Goal: Task Accomplishment & Management: Manage account settings

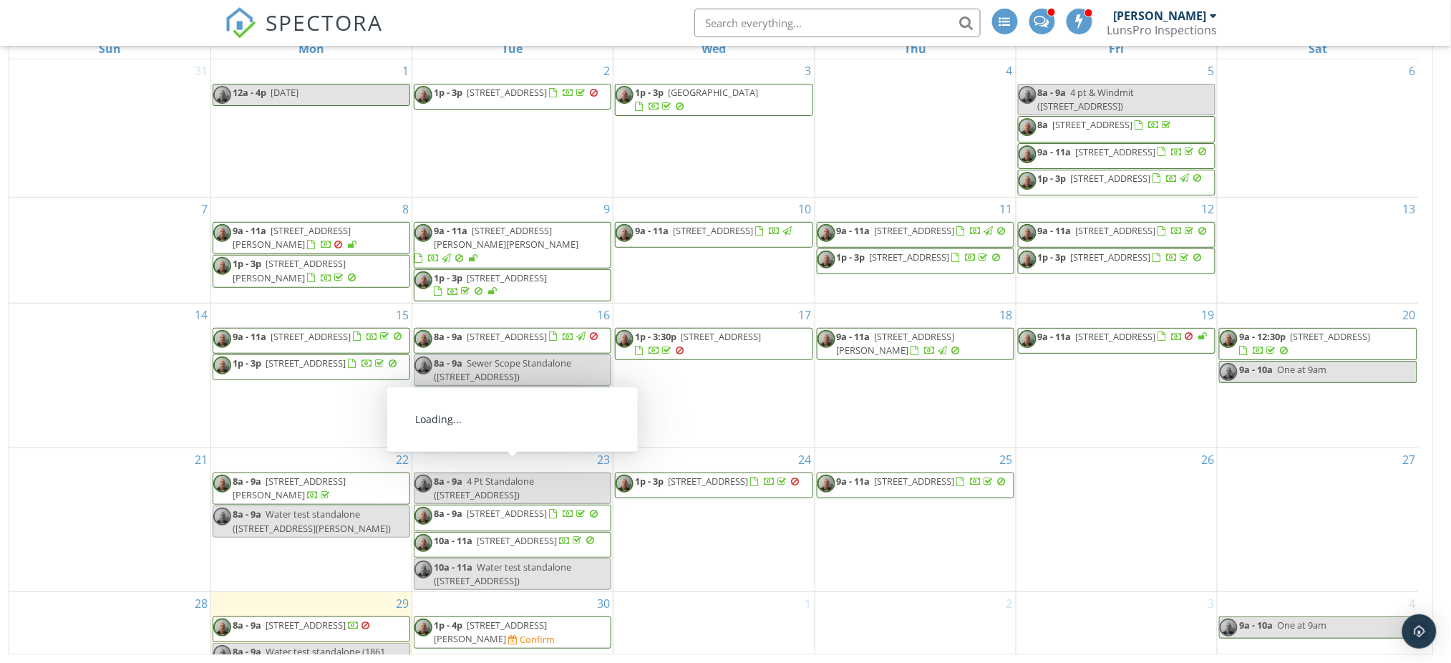
scroll to position [94, 0]
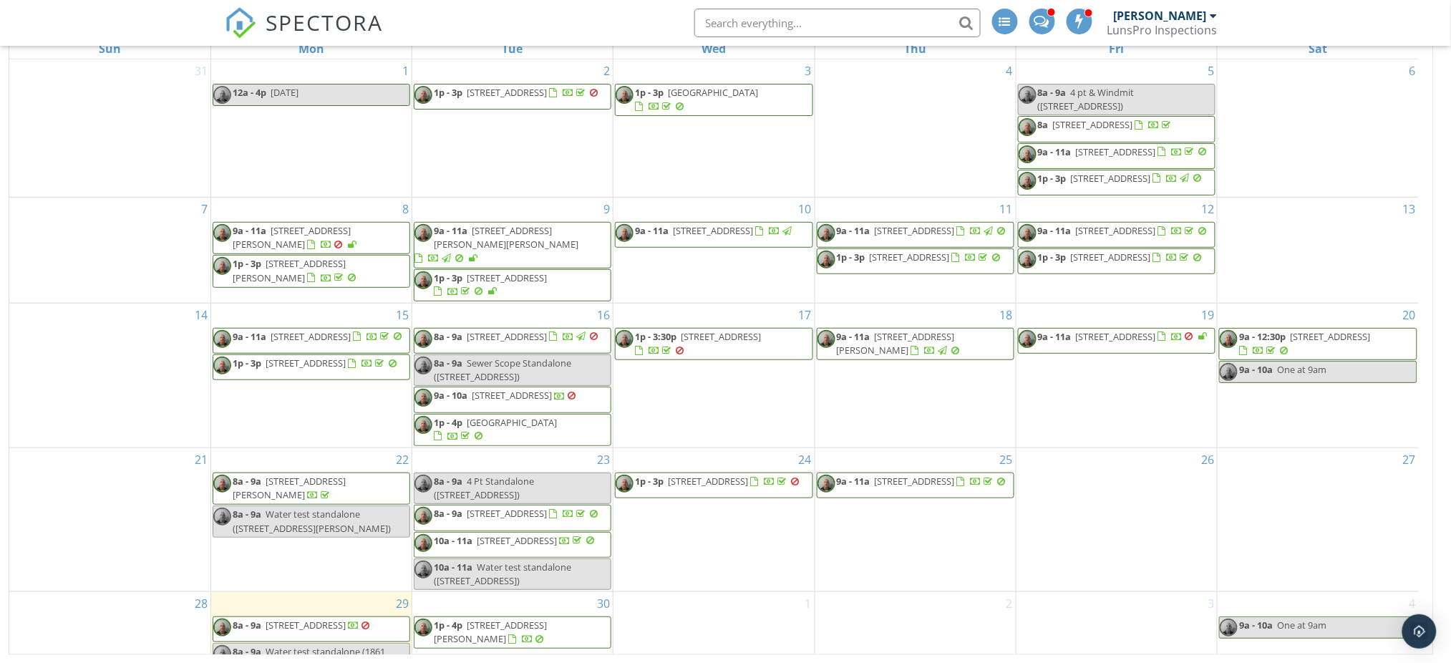
scroll to position [94, 0]
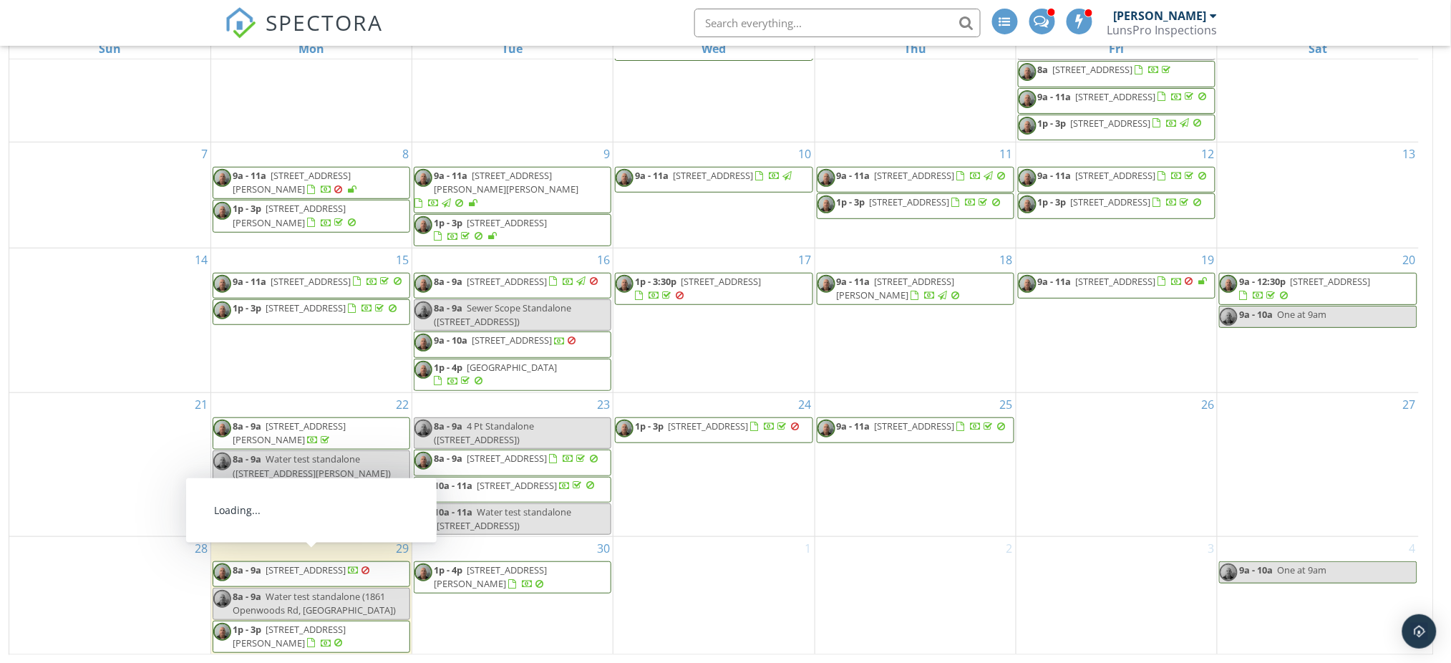
drag, startPoint x: 348, startPoint y: 554, endPoint x: 348, endPoint y: 562, distance: 7.9
click at [346, 563] on span "1861 Openwoods Rd, Middleburg 32068" at bounding box center [306, 569] width 80 height 13
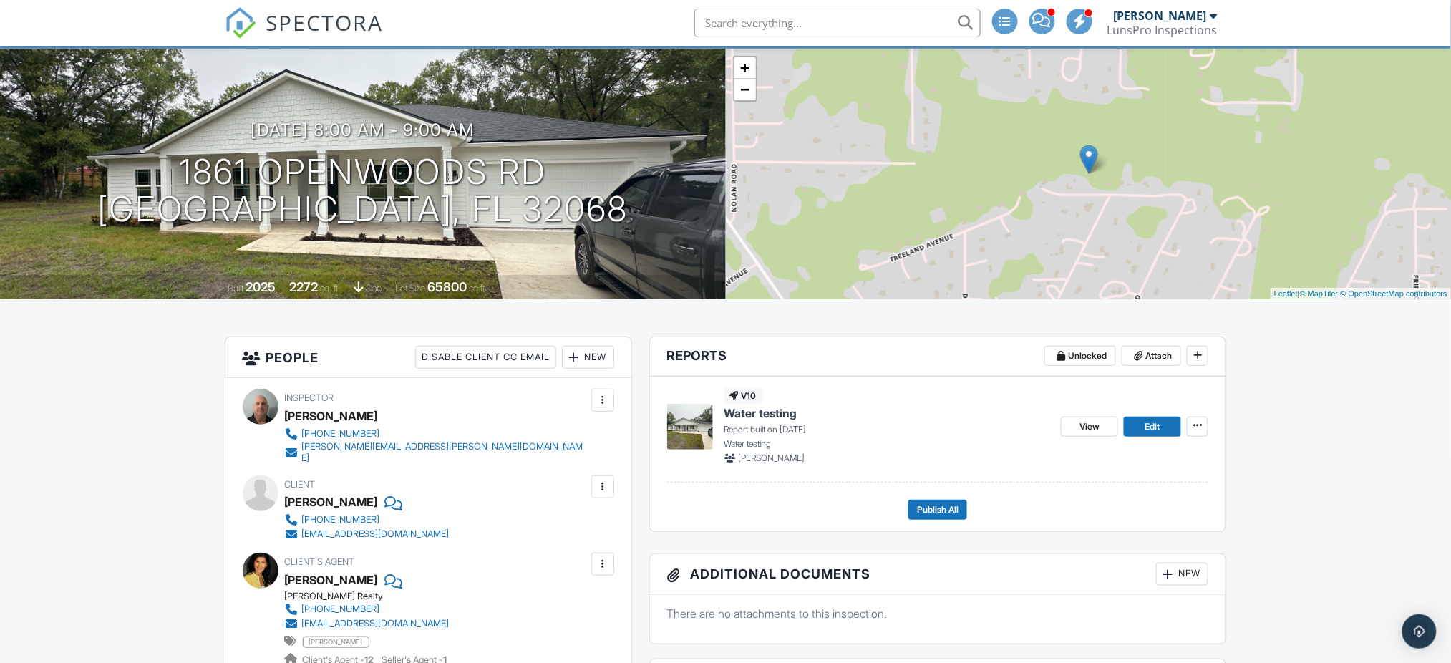
scroll to position [88, 0]
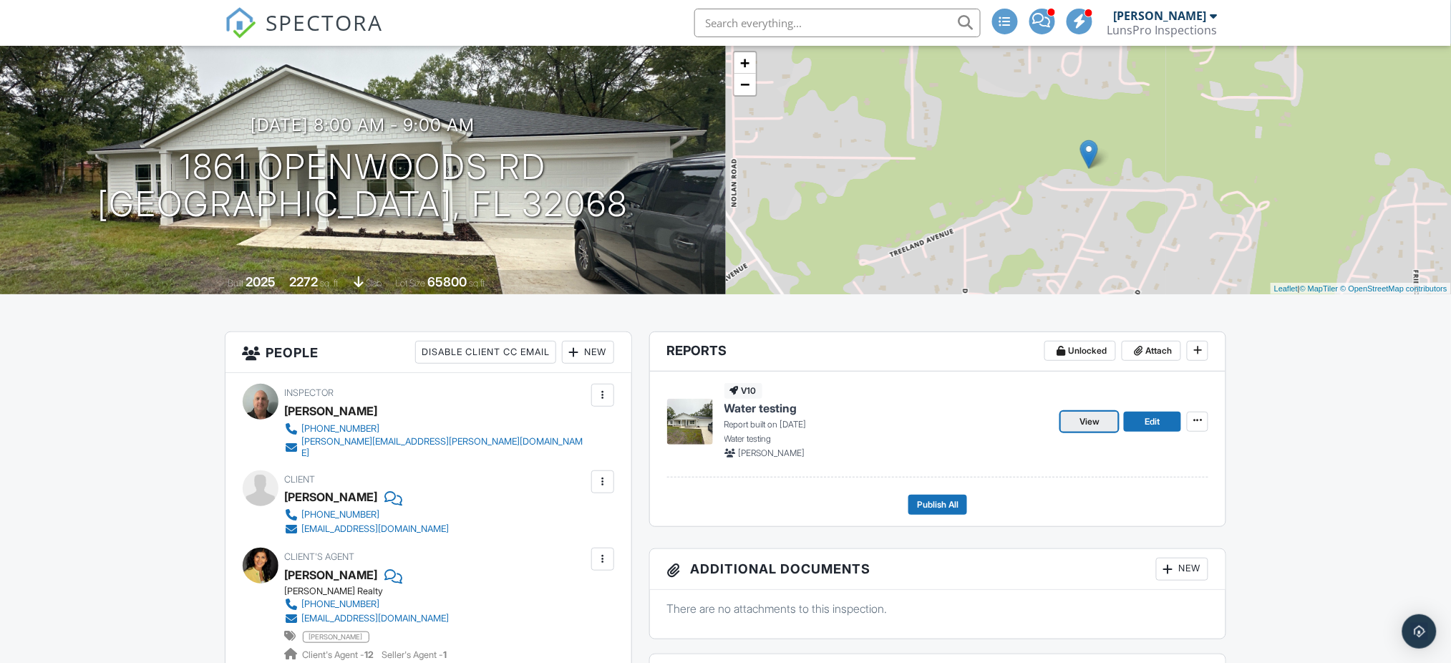
click at [1092, 429] on span "View" at bounding box center [1089, 421] width 20 height 14
click at [931, 503] on footer "Publish All" at bounding box center [938, 498] width 542 height 31
click at [941, 512] on span "Publish All" at bounding box center [938, 505] width 42 height 14
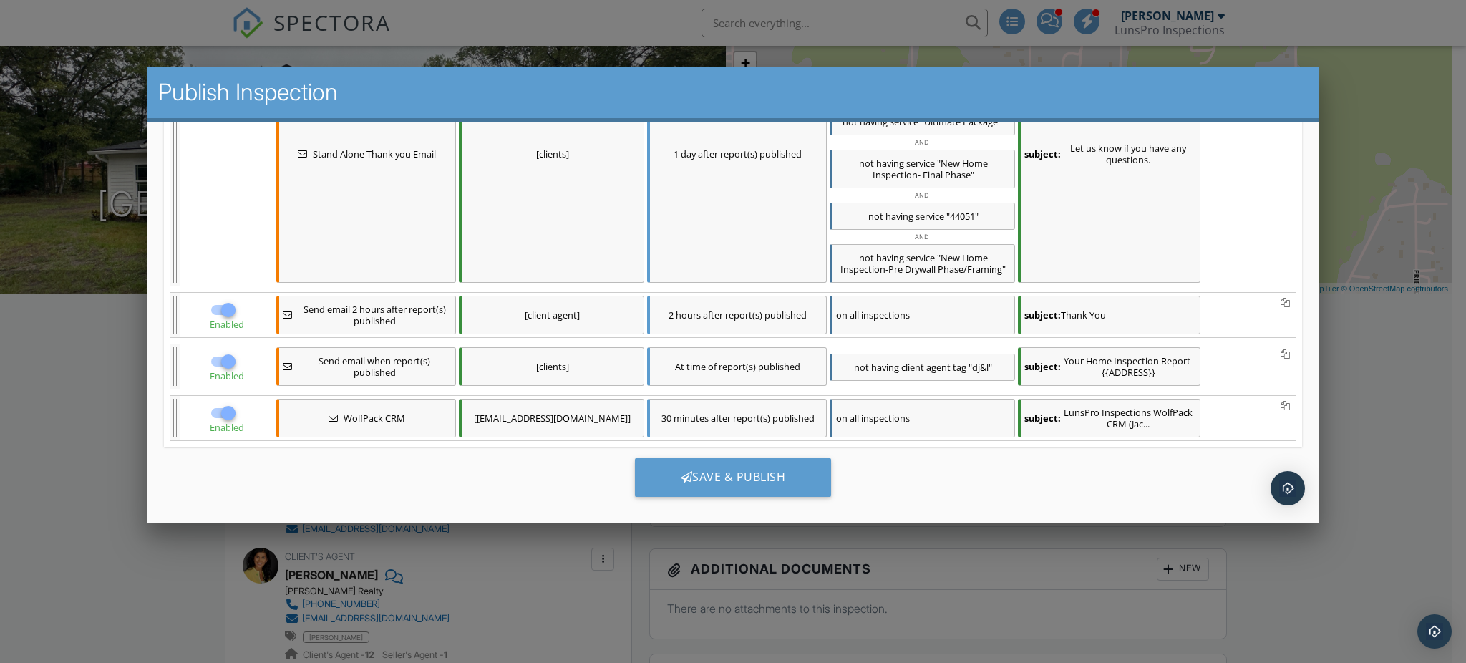
scroll to position [454, 0]
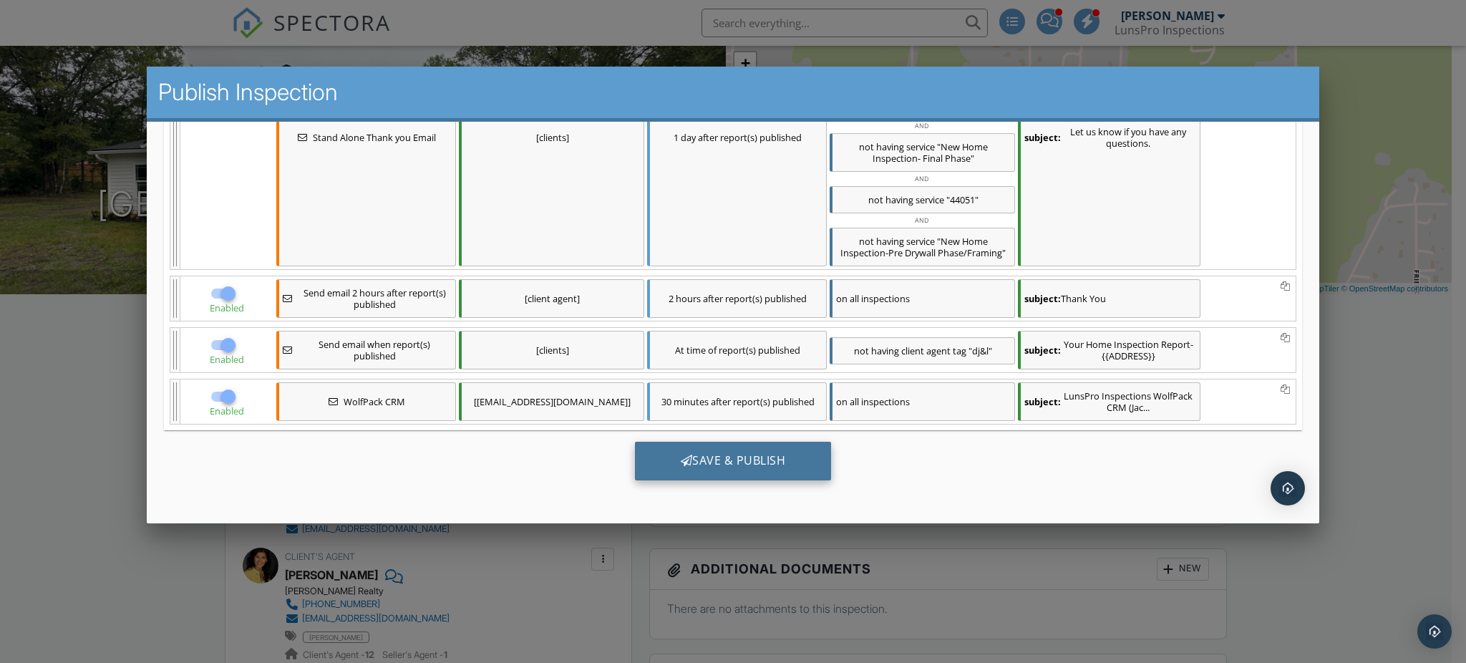
click at [722, 467] on div "Save & Publish" at bounding box center [732, 460] width 197 height 39
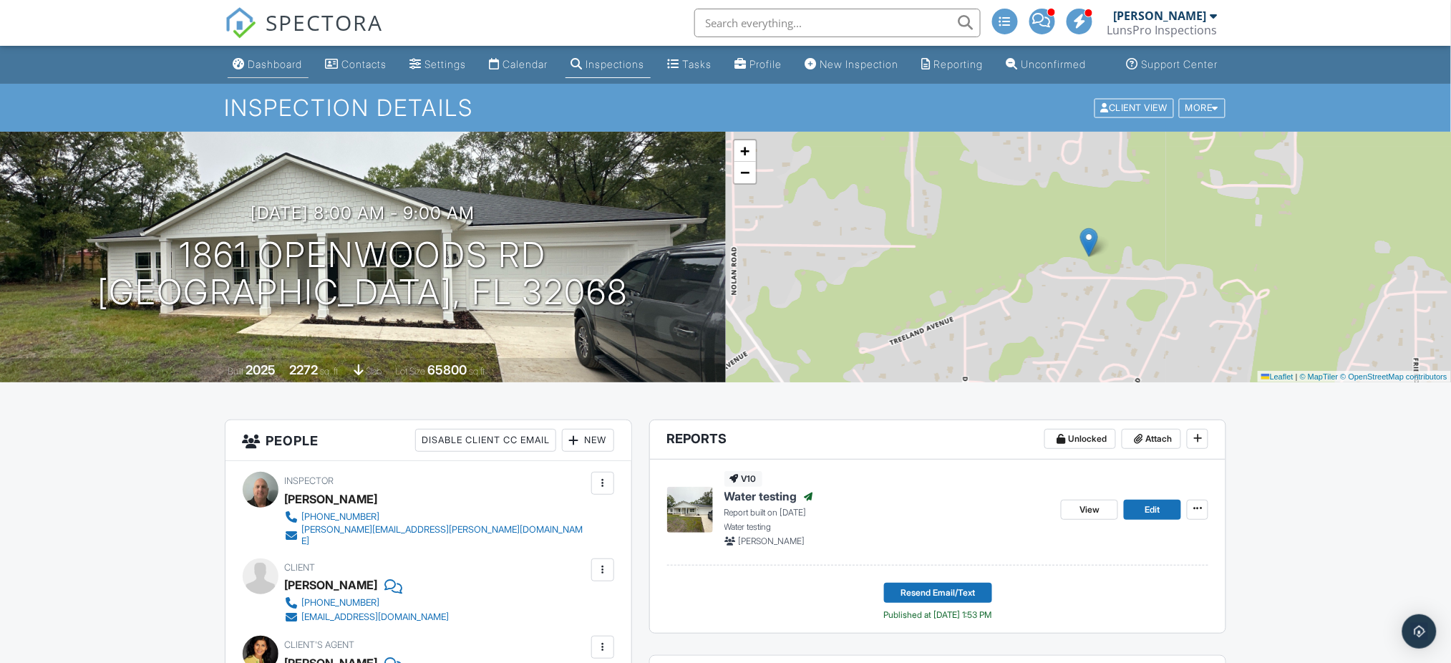
click at [276, 70] on div "Dashboard" at bounding box center [275, 64] width 54 height 12
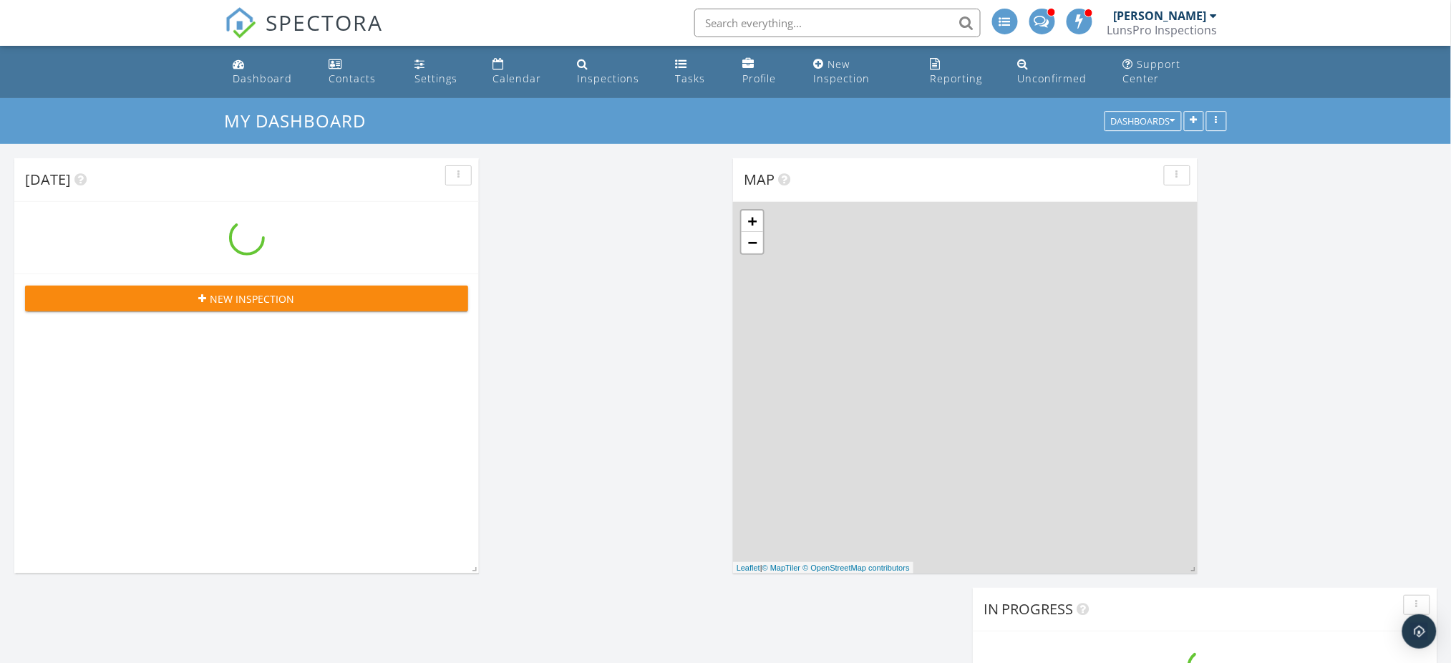
scroll to position [1940, 1481]
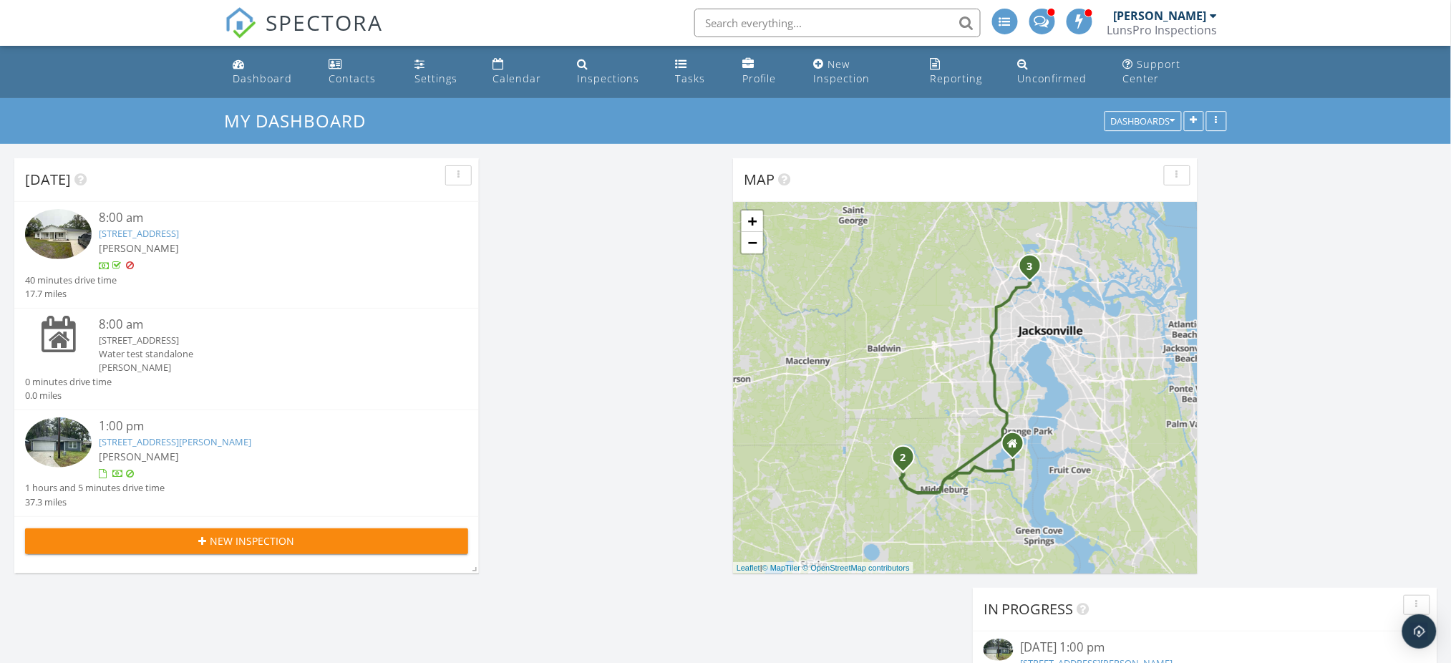
click at [230, 440] on link "[STREET_ADDRESS][PERSON_NAME]" at bounding box center [175, 441] width 152 height 13
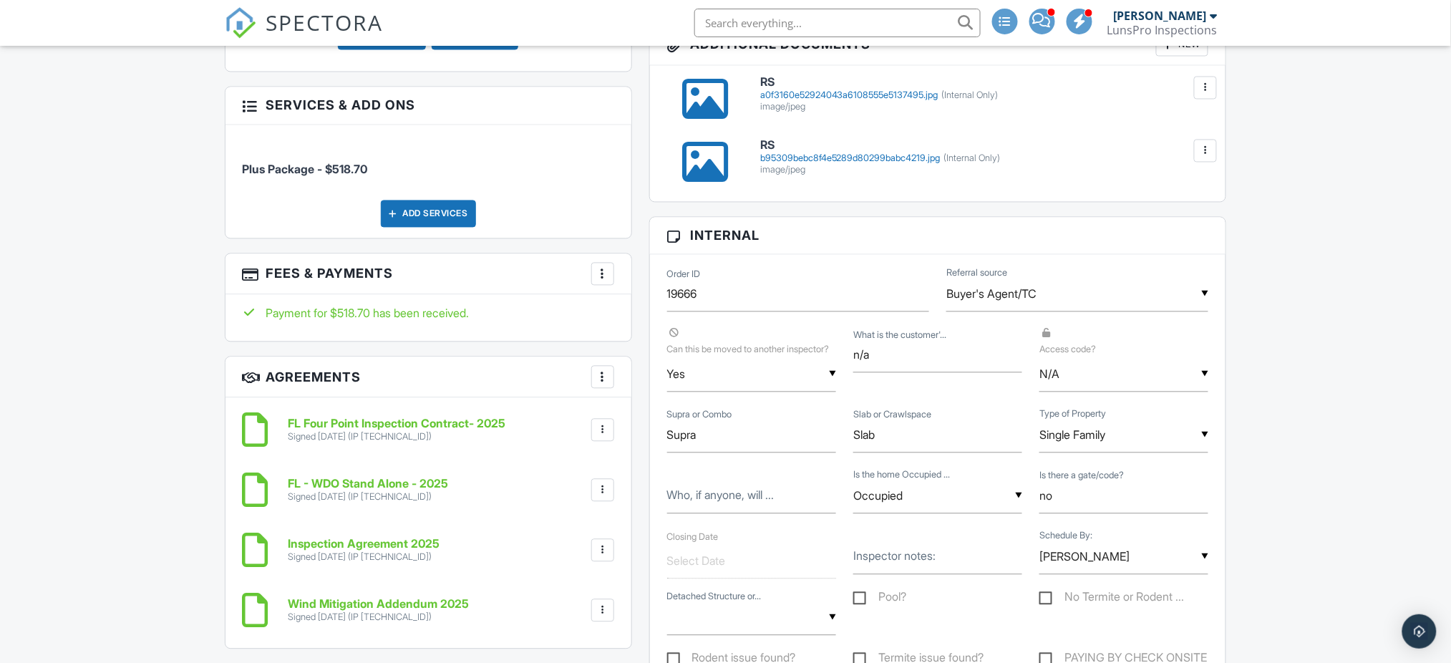
scroll to position [946, 0]
drag, startPoint x: 0, startPoint y: 0, endPoint x: 726, endPoint y: 470, distance: 864.9
click at [726, 452] on input "Supra" at bounding box center [751, 434] width 169 height 35
type input "S"
type input "combo - 1993"
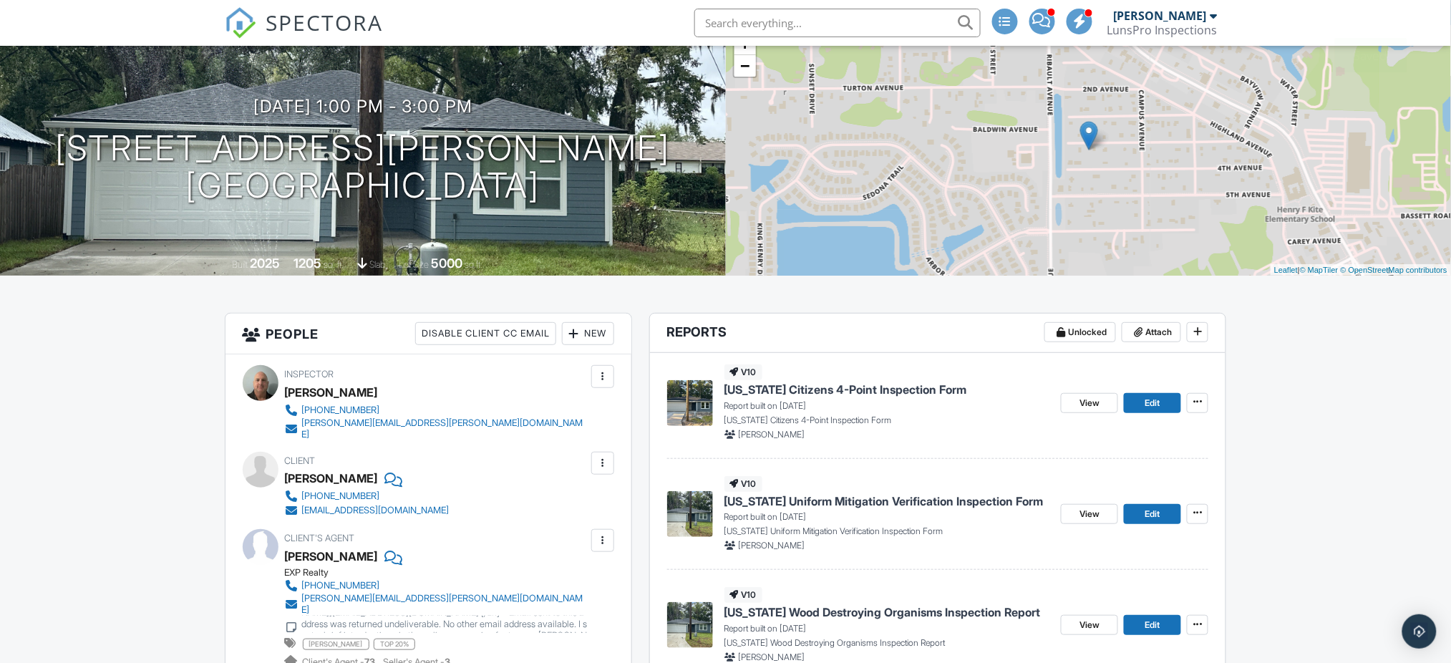
scroll to position [361, 0]
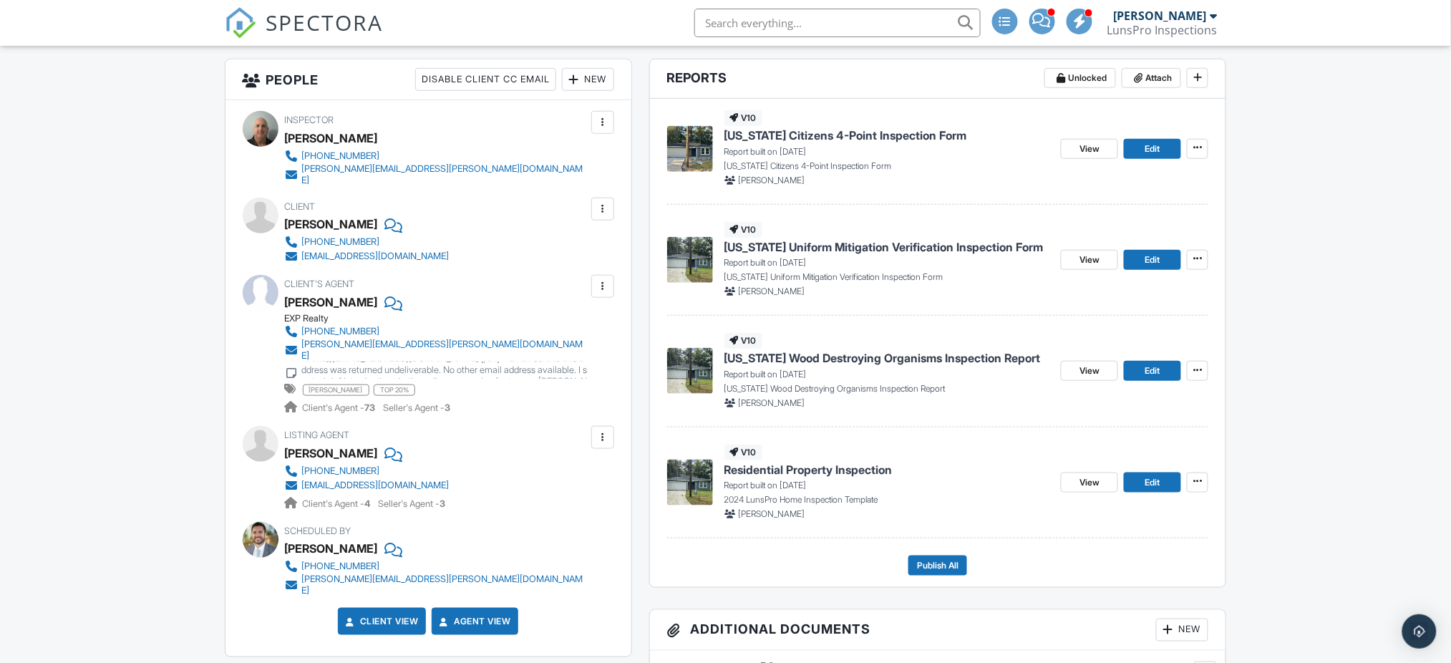
click at [839, 477] on span "Residential Property Inspection" at bounding box center [808, 470] width 168 height 16
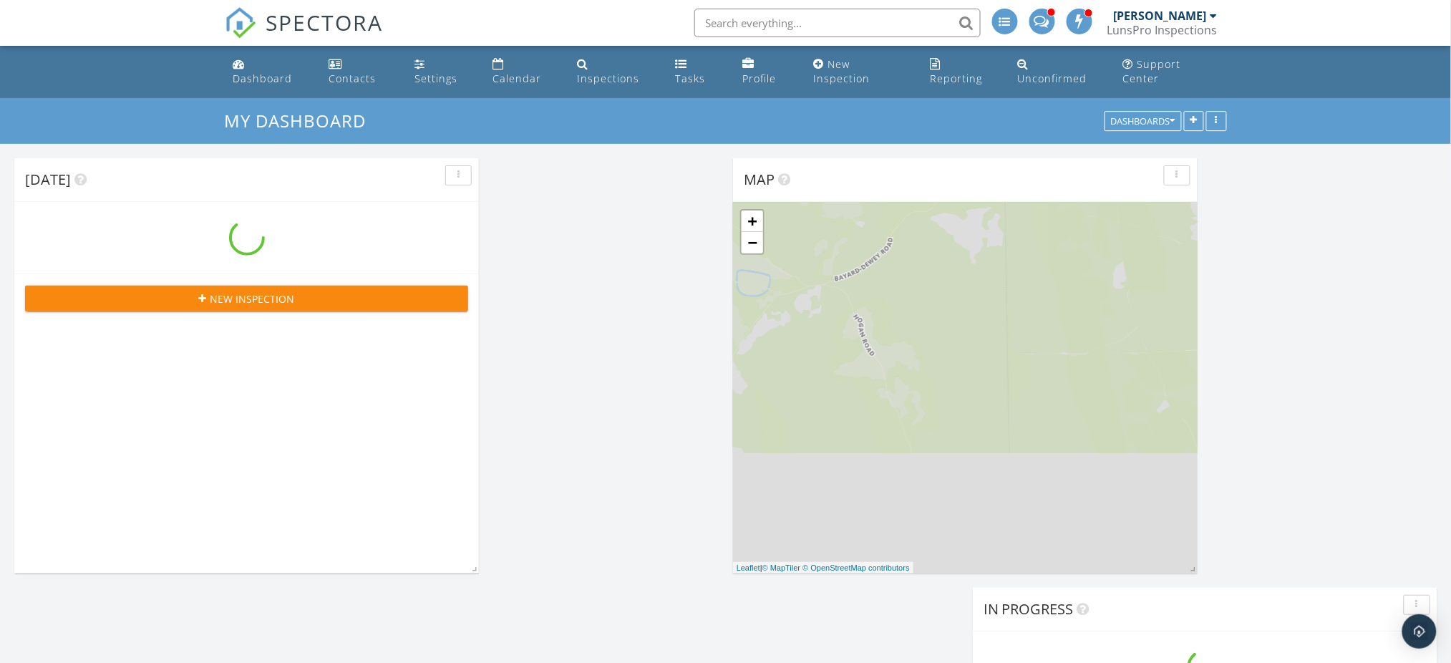
scroll to position [1940, 1481]
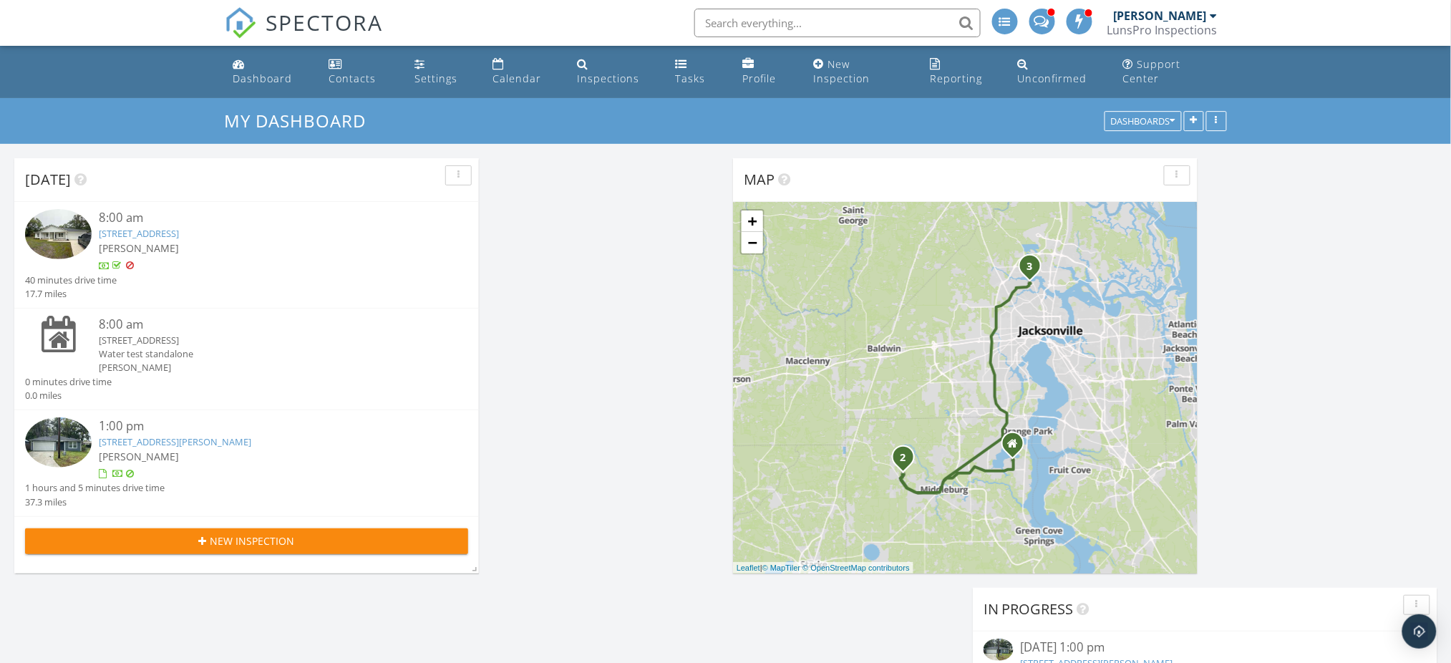
click at [185, 440] on link "[STREET_ADDRESS][PERSON_NAME]" at bounding box center [175, 441] width 152 height 13
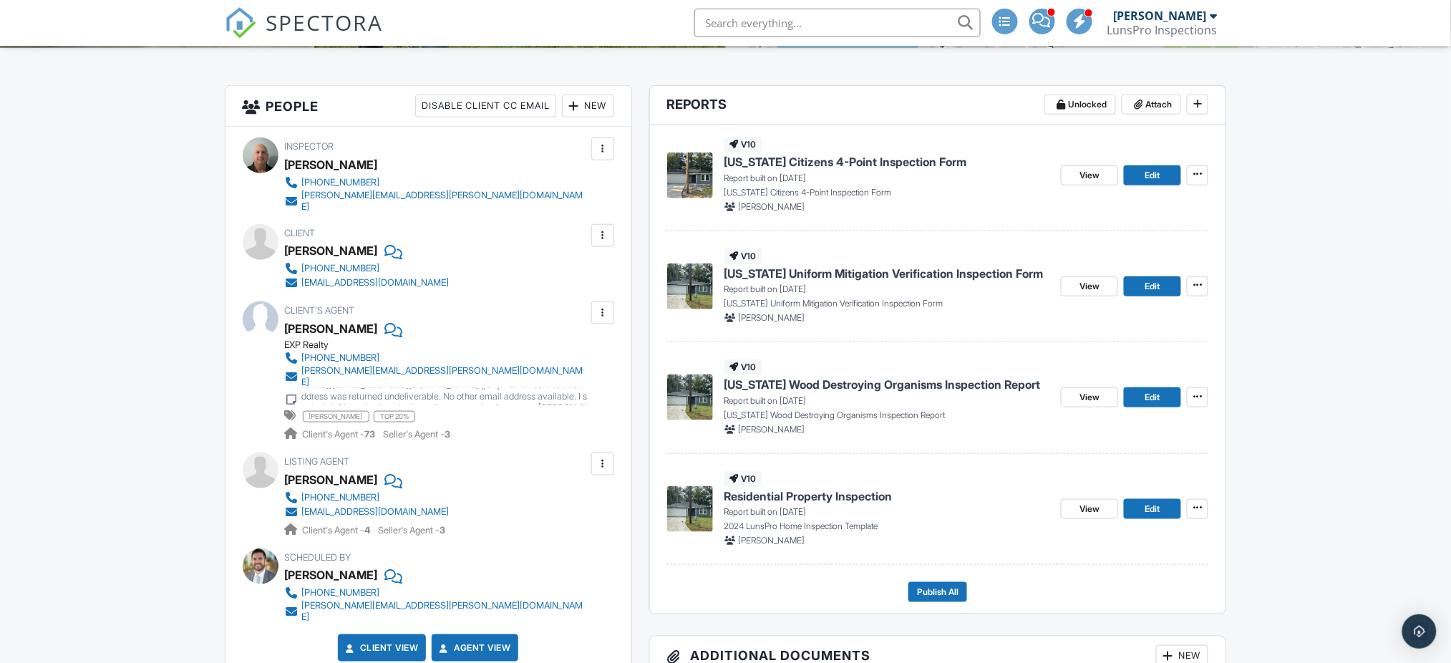
scroll to position [333, 0]
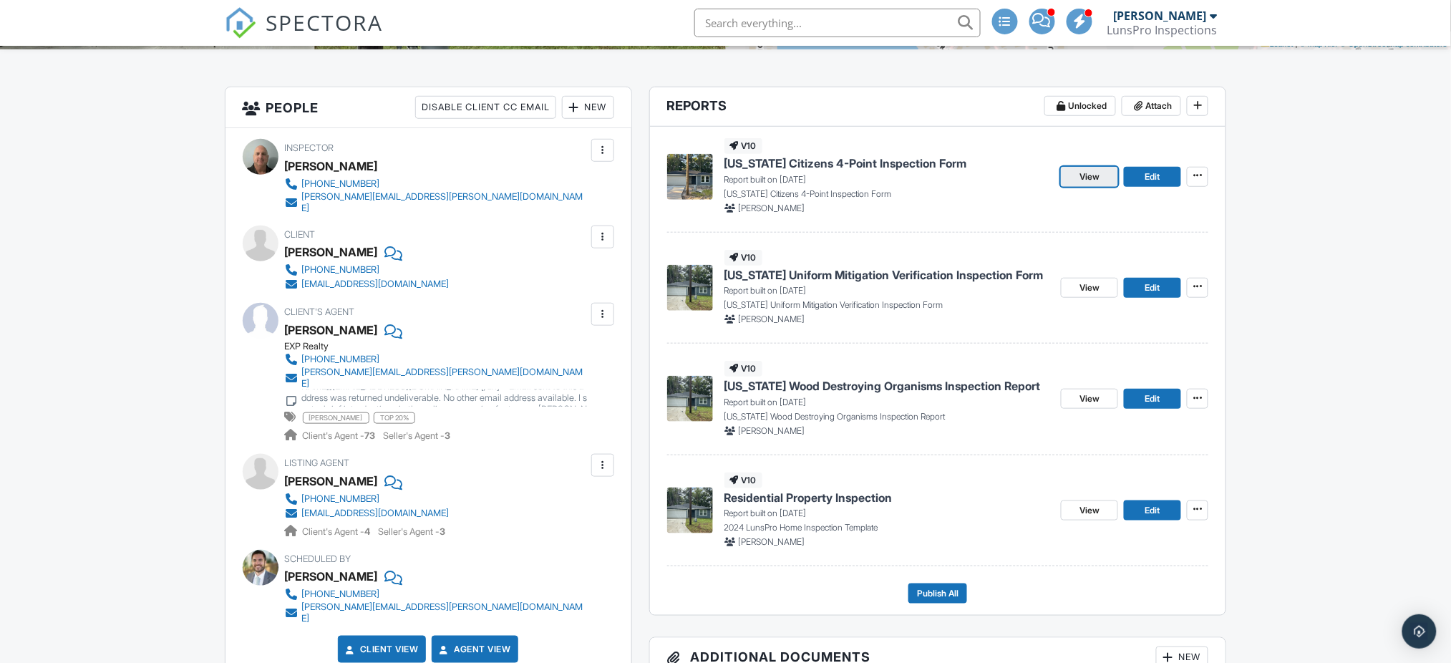
click at [1095, 184] on span "View" at bounding box center [1089, 177] width 20 height 14
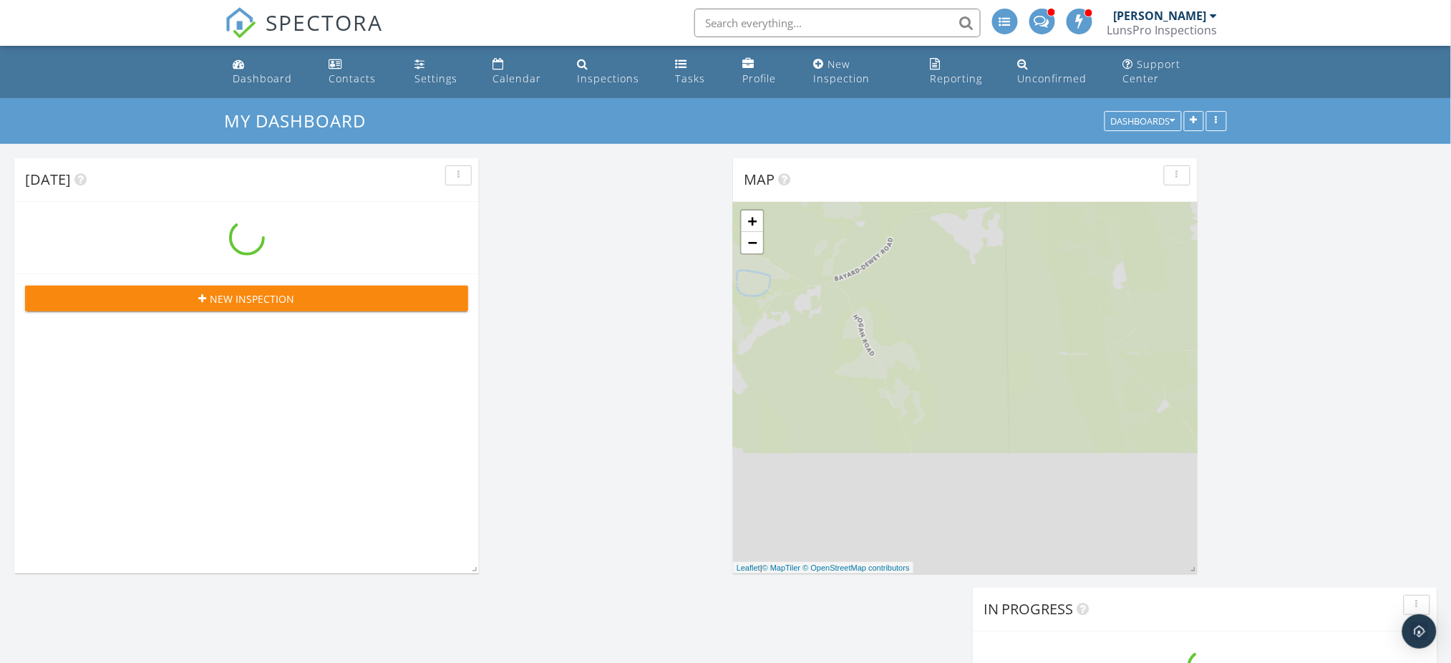
scroll to position [1940, 1481]
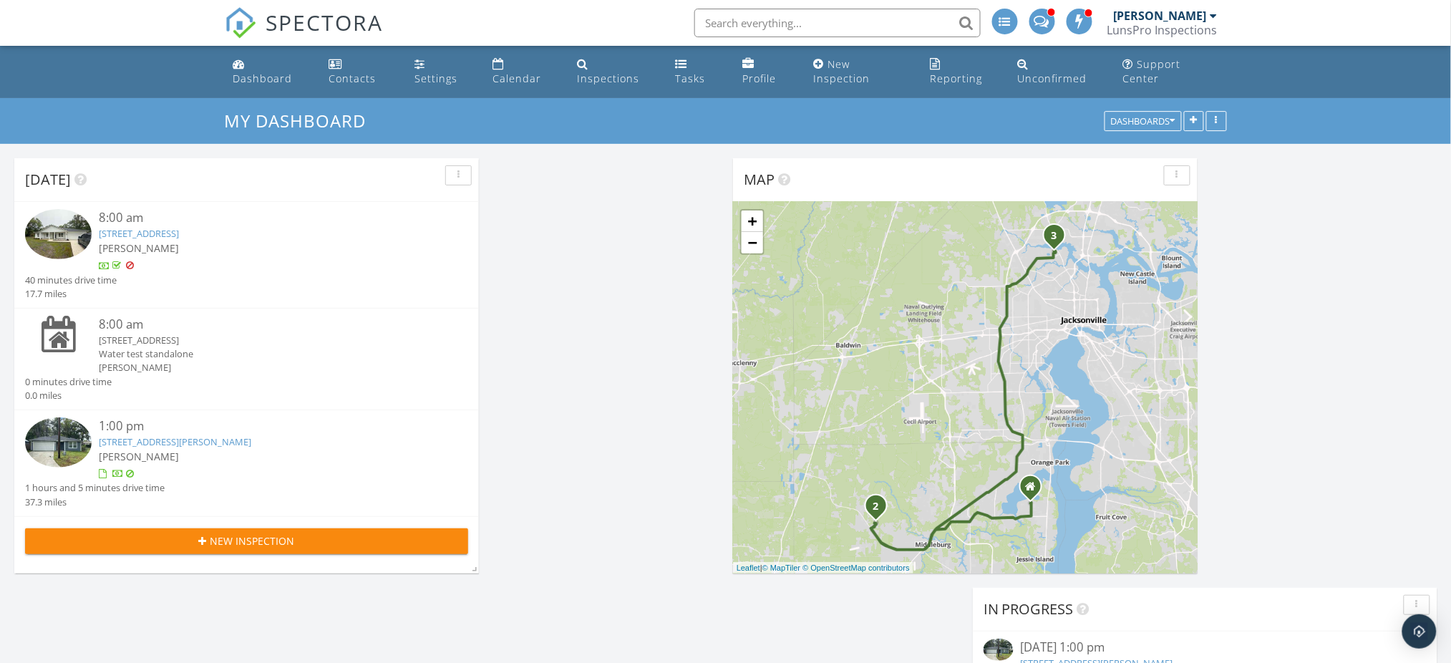
click at [198, 442] on link "[STREET_ADDRESS][PERSON_NAME]" at bounding box center [175, 441] width 152 height 13
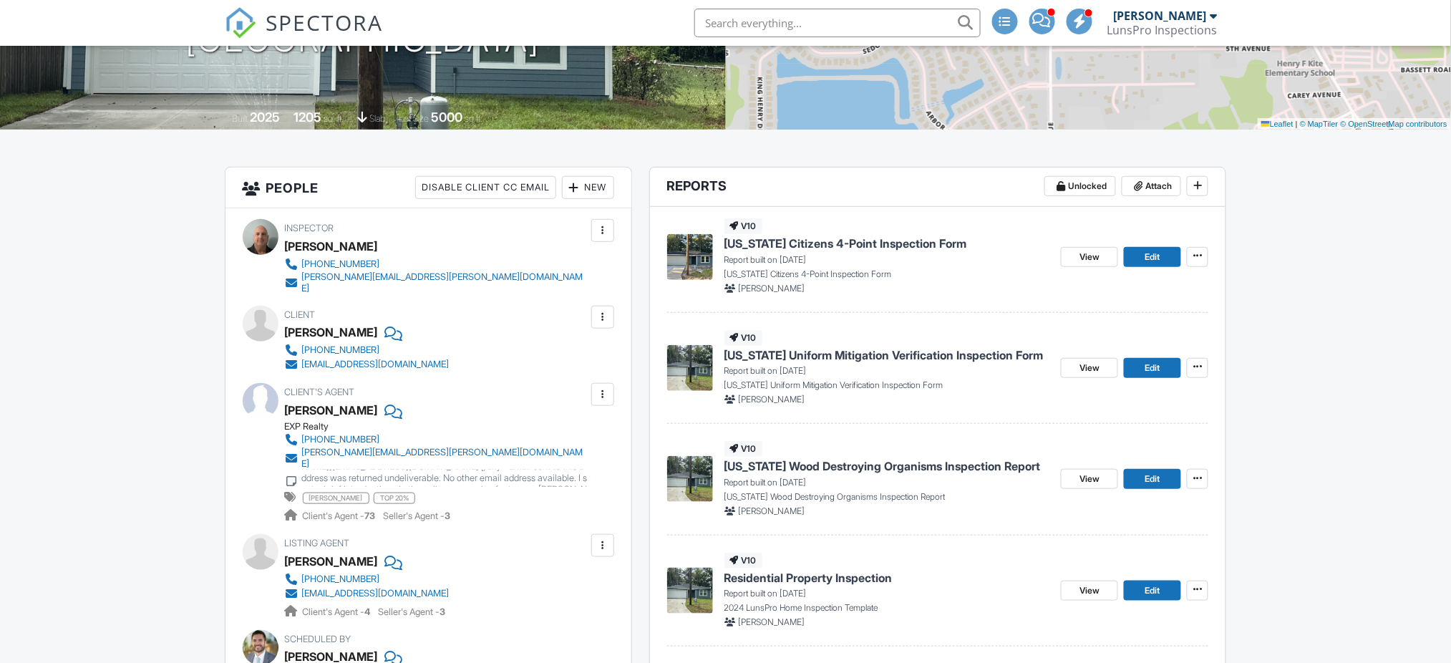
scroll to position [212, 0]
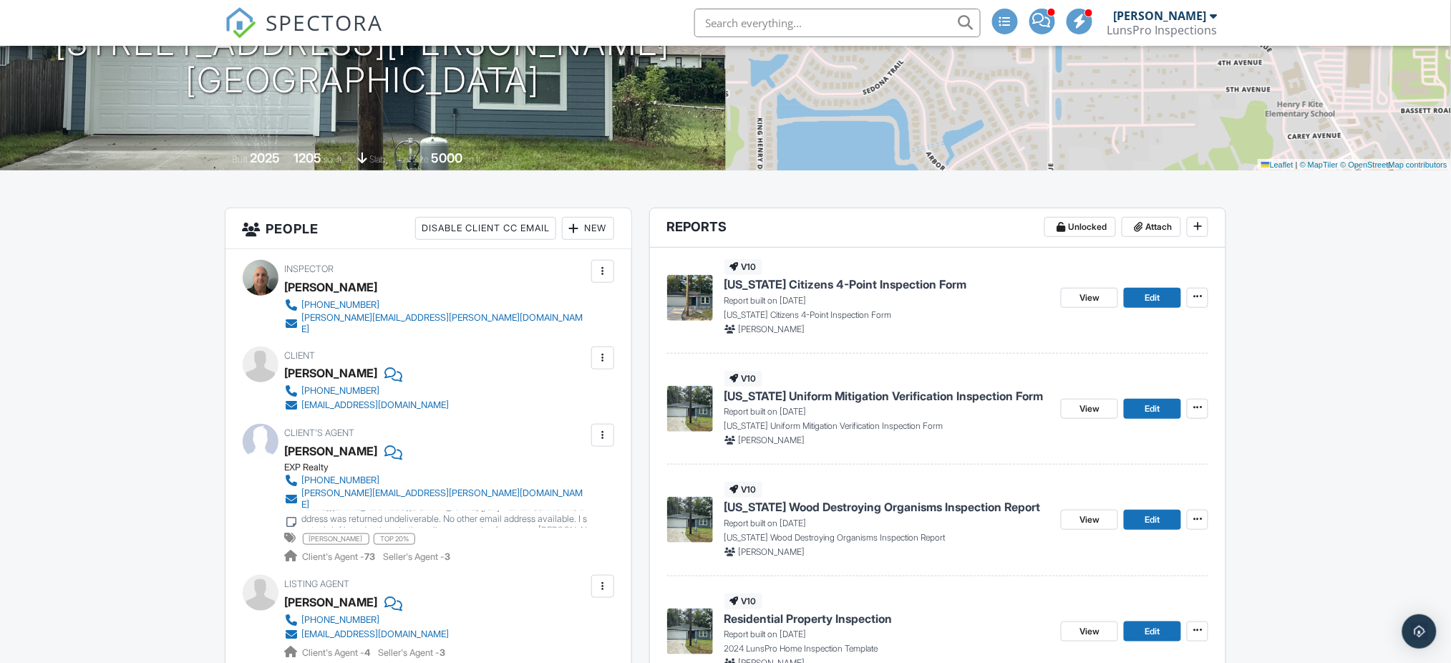
click at [887, 292] on span "[US_STATE] Citizens 4-Point Inspection Form" at bounding box center [845, 284] width 243 height 16
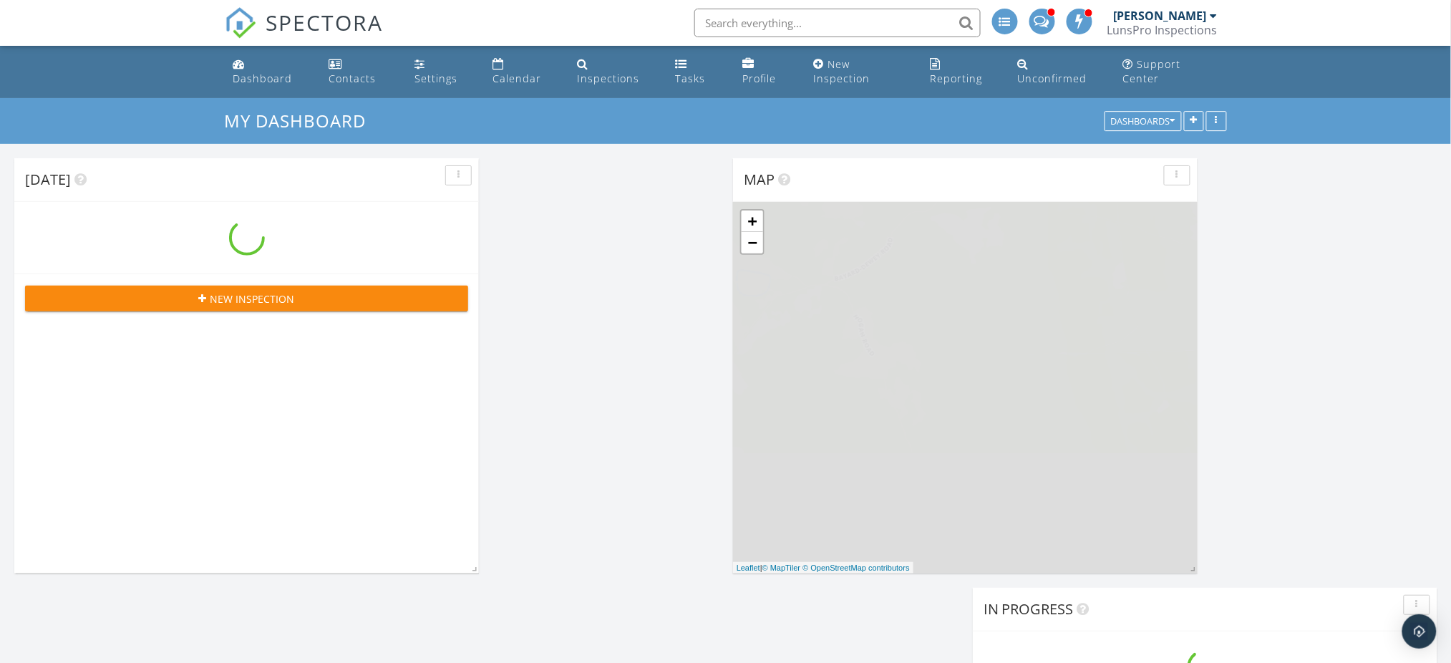
scroll to position [1940, 1481]
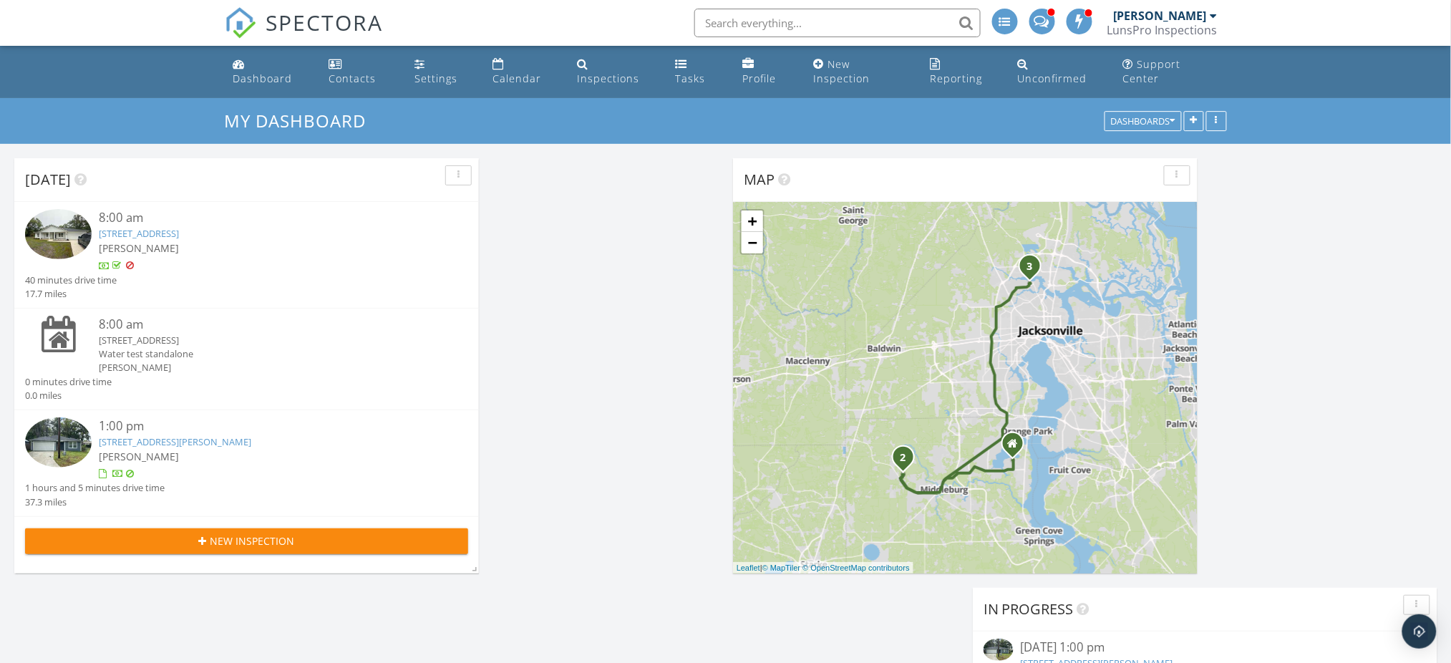
click at [242, 439] on link "2362 Jayson Ave , Jacksonville, FL 32208" at bounding box center [175, 441] width 152 height 13
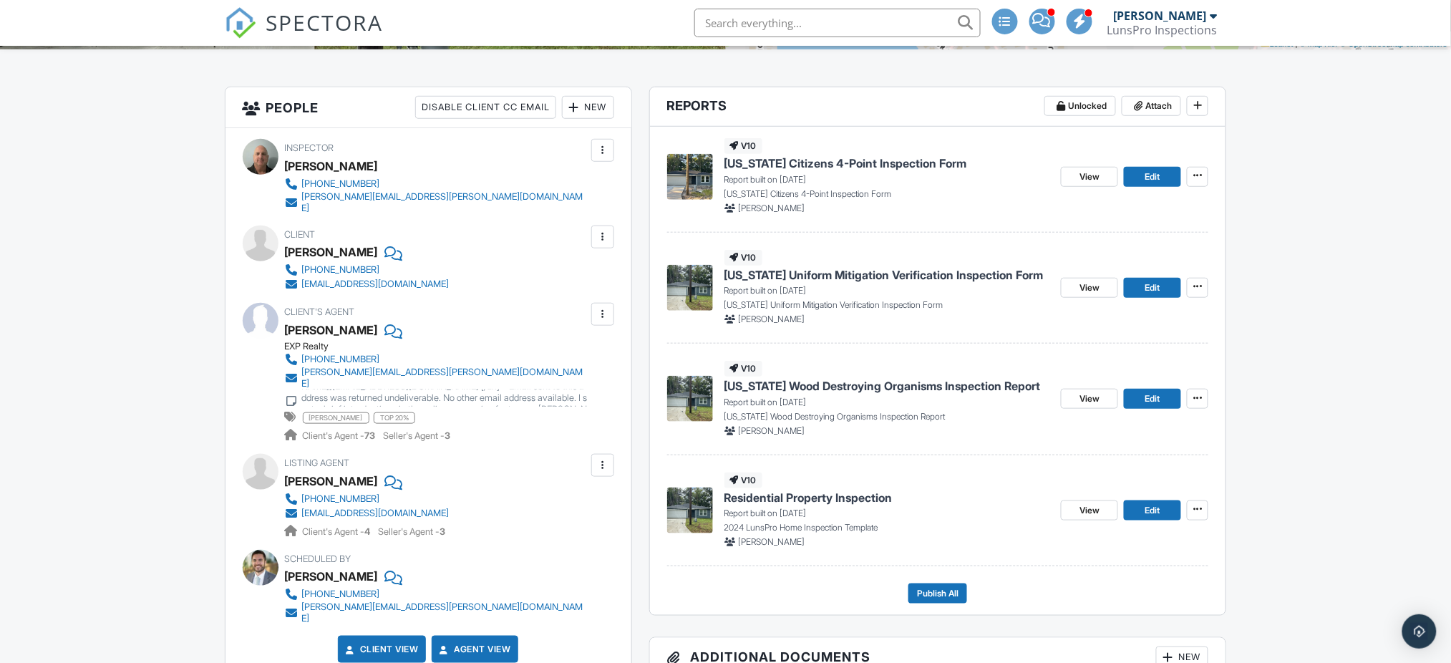
scroll to position [333, 0]
click at [1094, 295] on span "View" at bounding box center [1089, 288] width 20 height 14
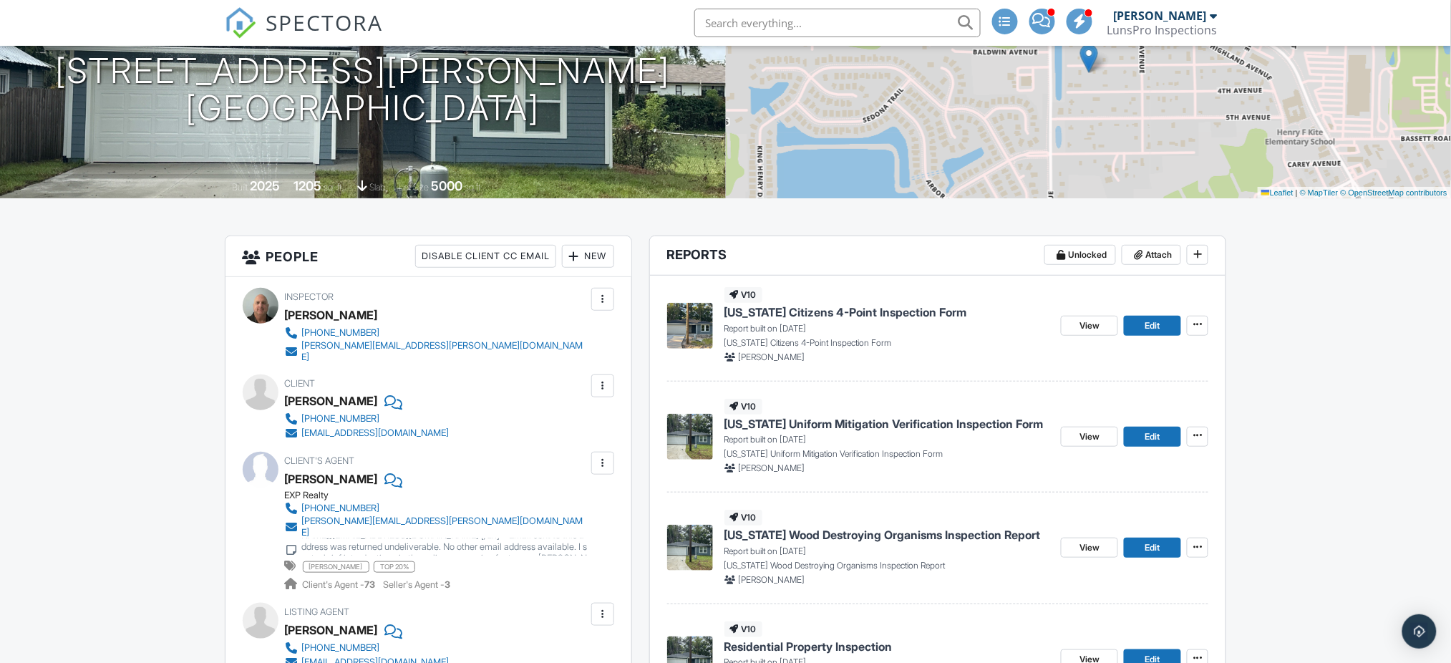
scroll to position [191, 0]
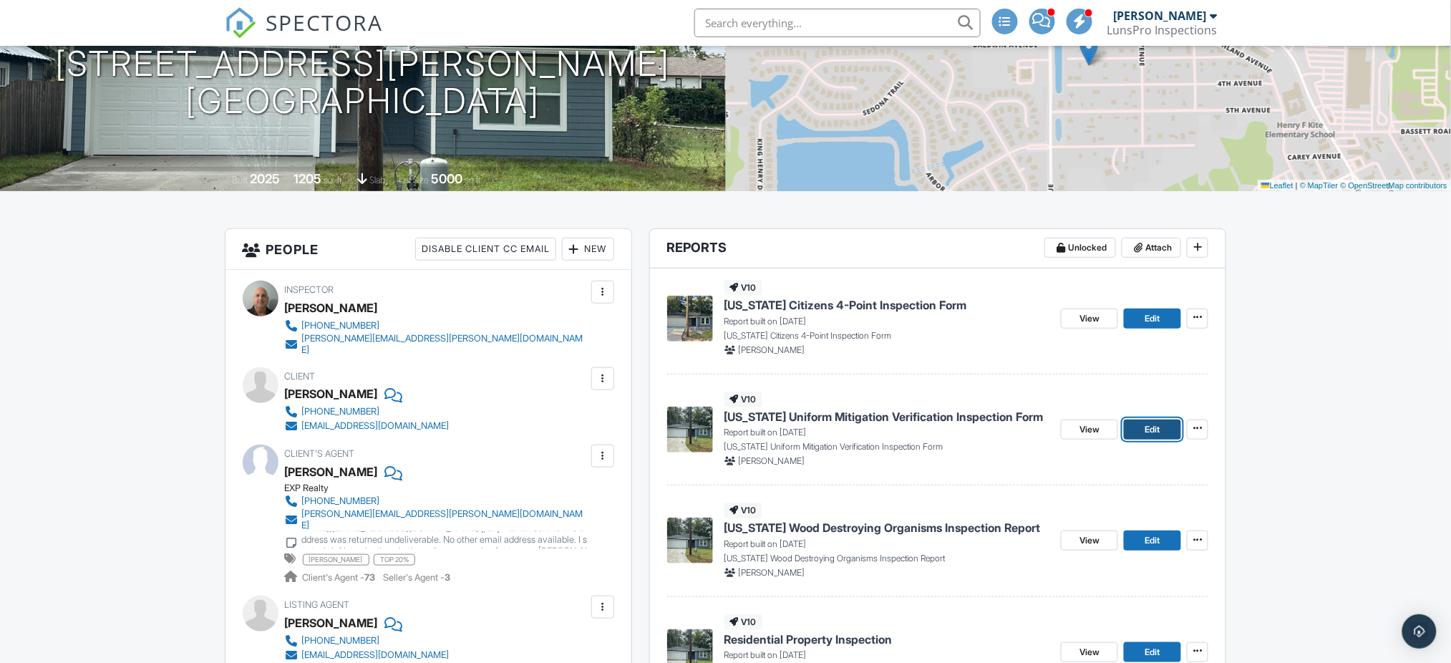
click at [1155, 437] on span "Edit" at bounding box center [1152, 429] width 15 height 14
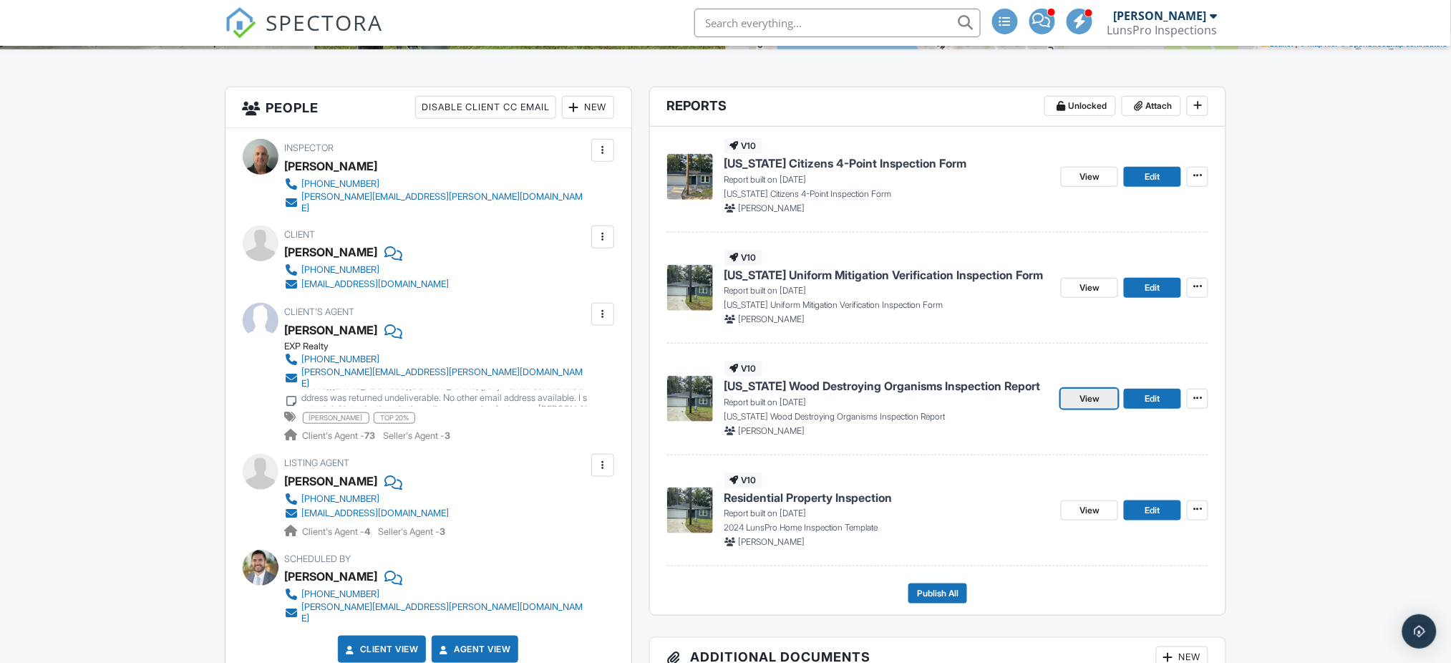
click at [1090, 406] on span "View" at bounding box center [1089, 399] width 20 height 14
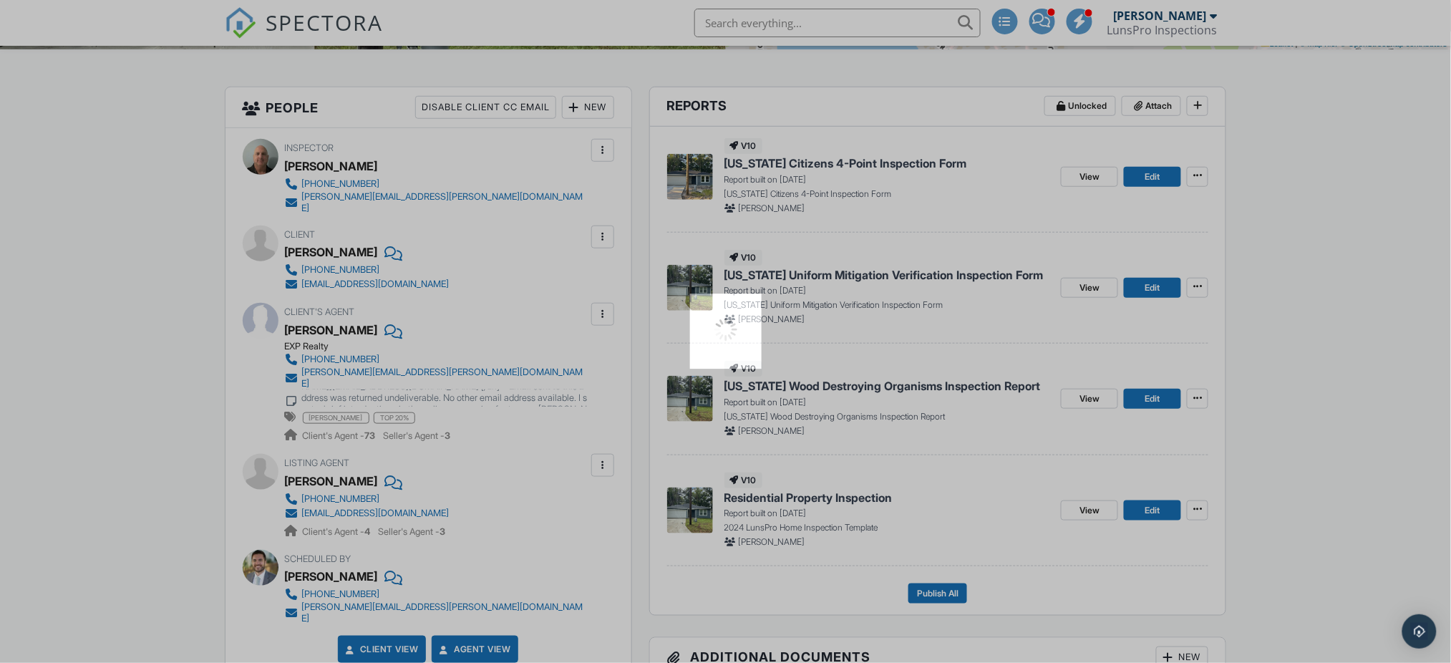
click at [1090, 415] on div at bounding box center [725, 331] width 1451 height 663
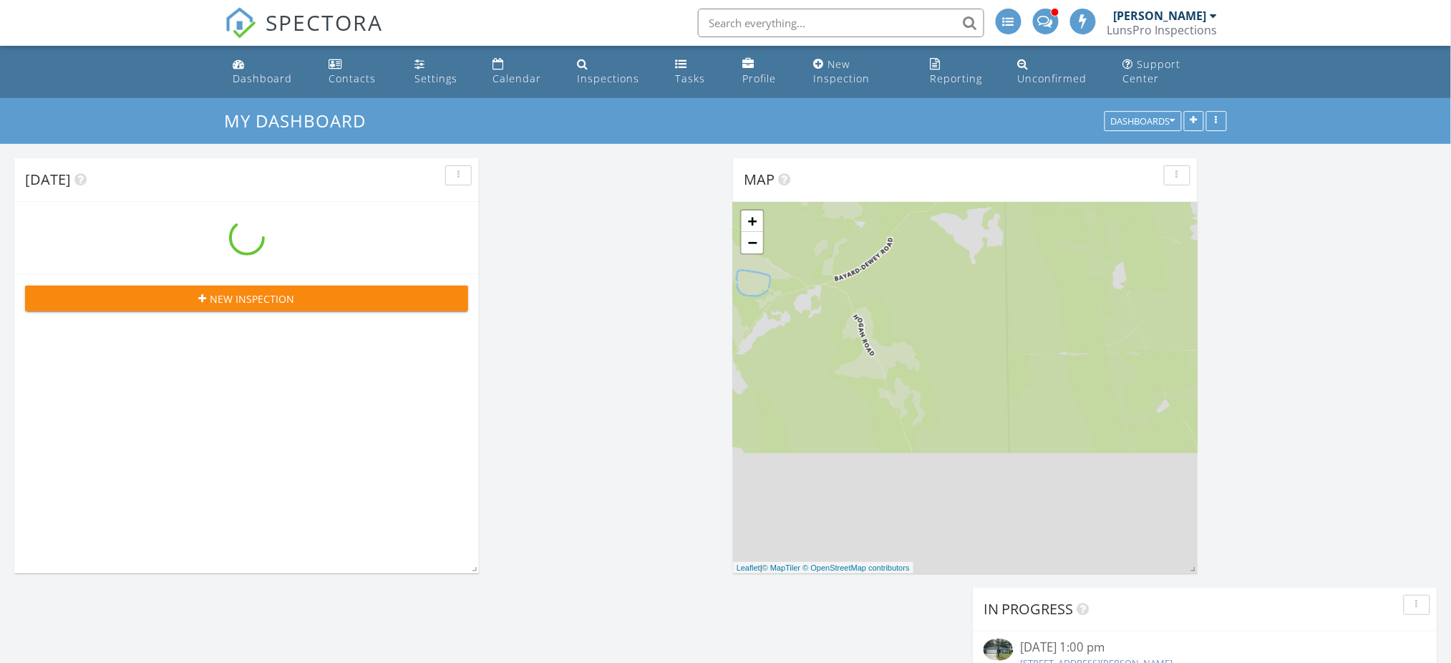
scroll to position [6, 7]
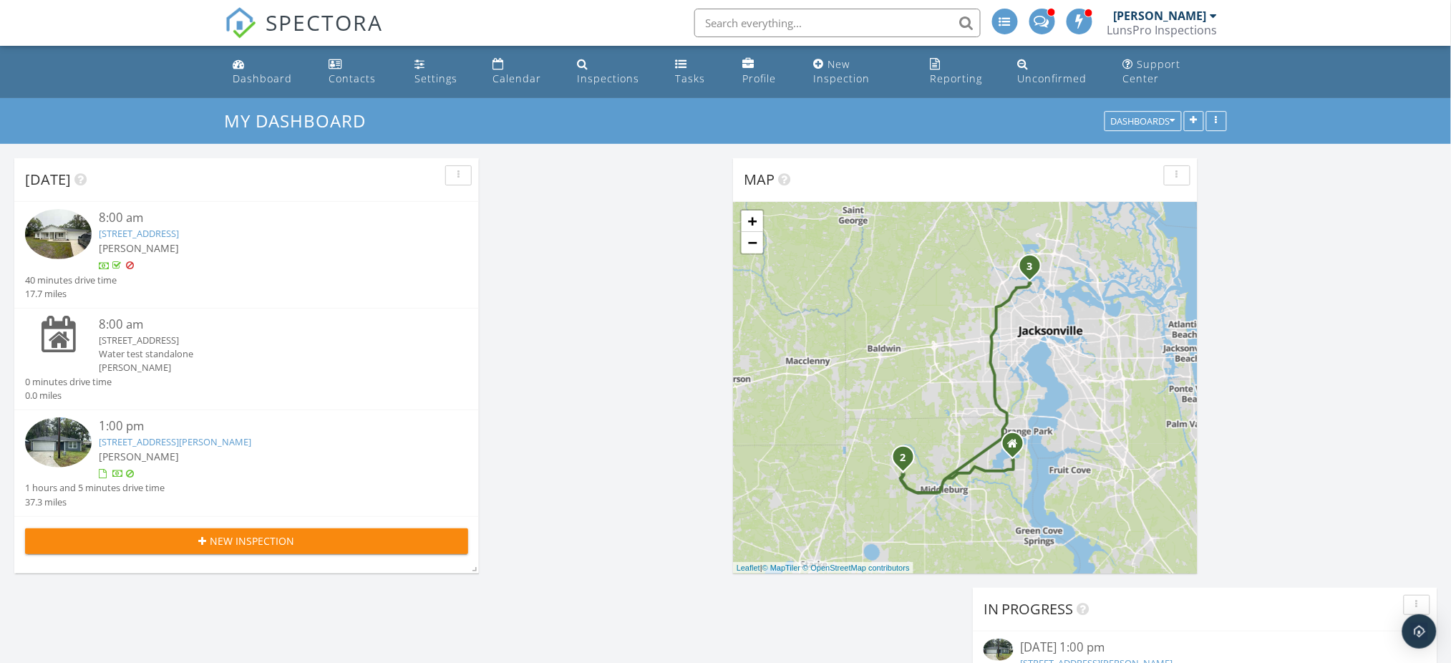
click at [238, 444] on link "2362 Jayson Ave , Jacksonville, FL 32208" at bounding box center [175, 441] width 152 height 13
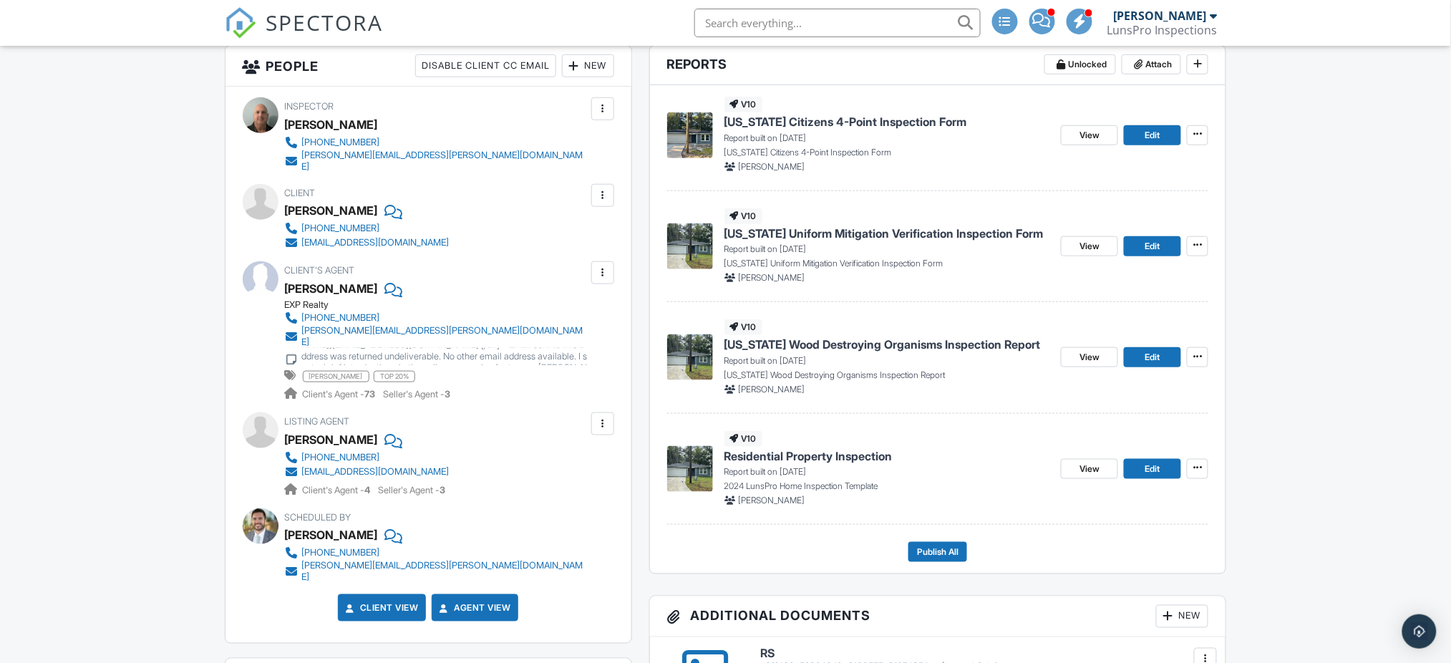
scroll to position [376, 0]
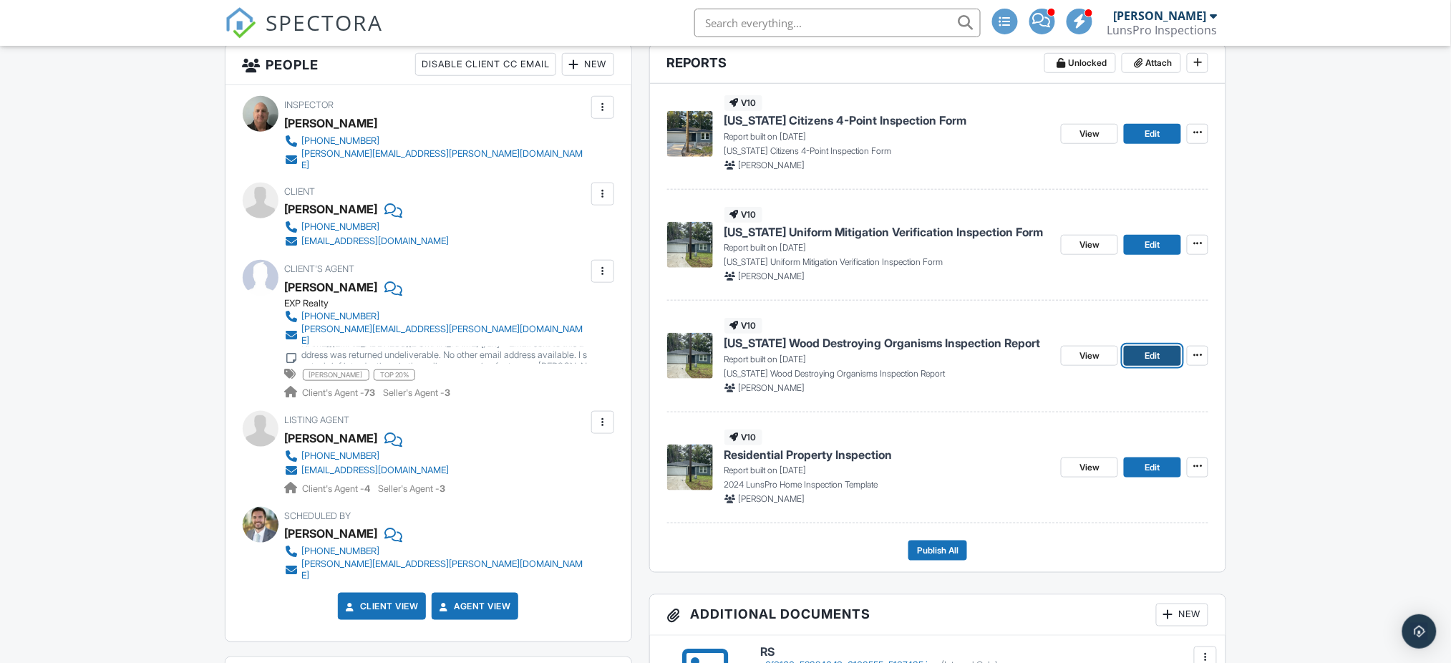
click at [1167, 366] on link "Edit" at bounding box center [1152, 356] width 57 height 20
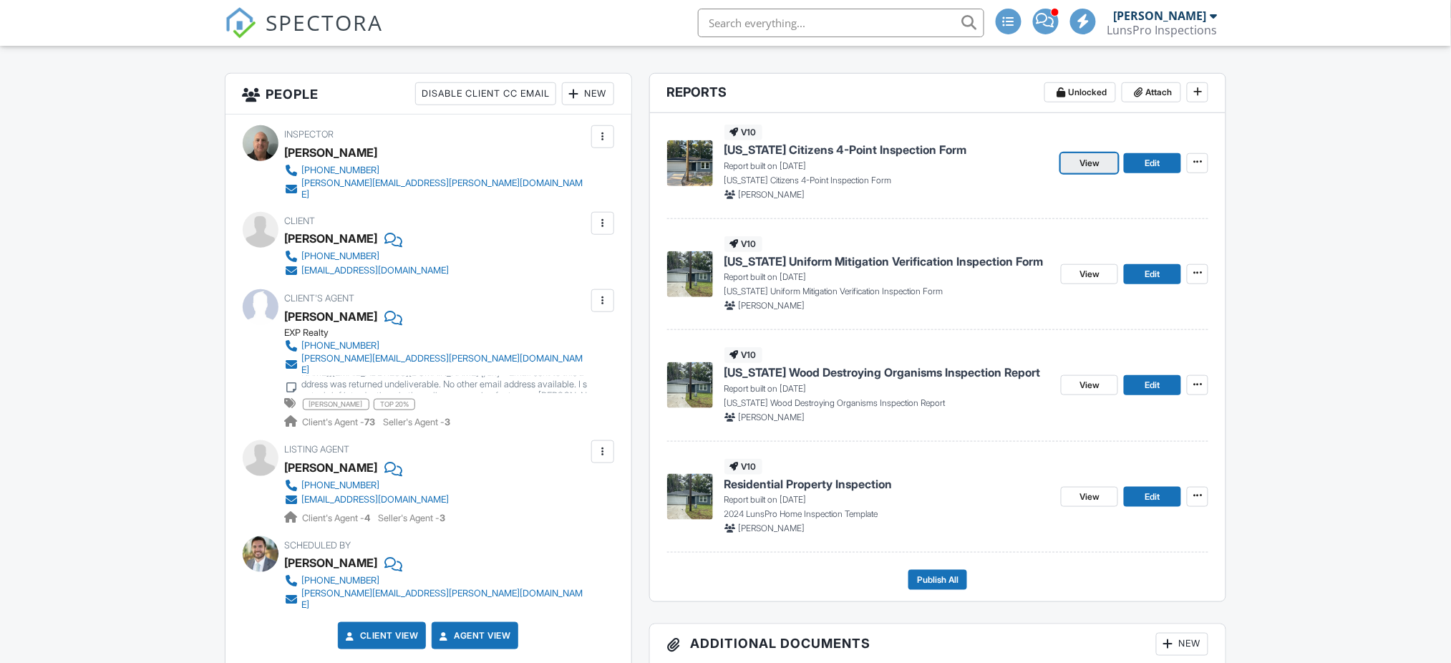
scroll to position [333, 0]
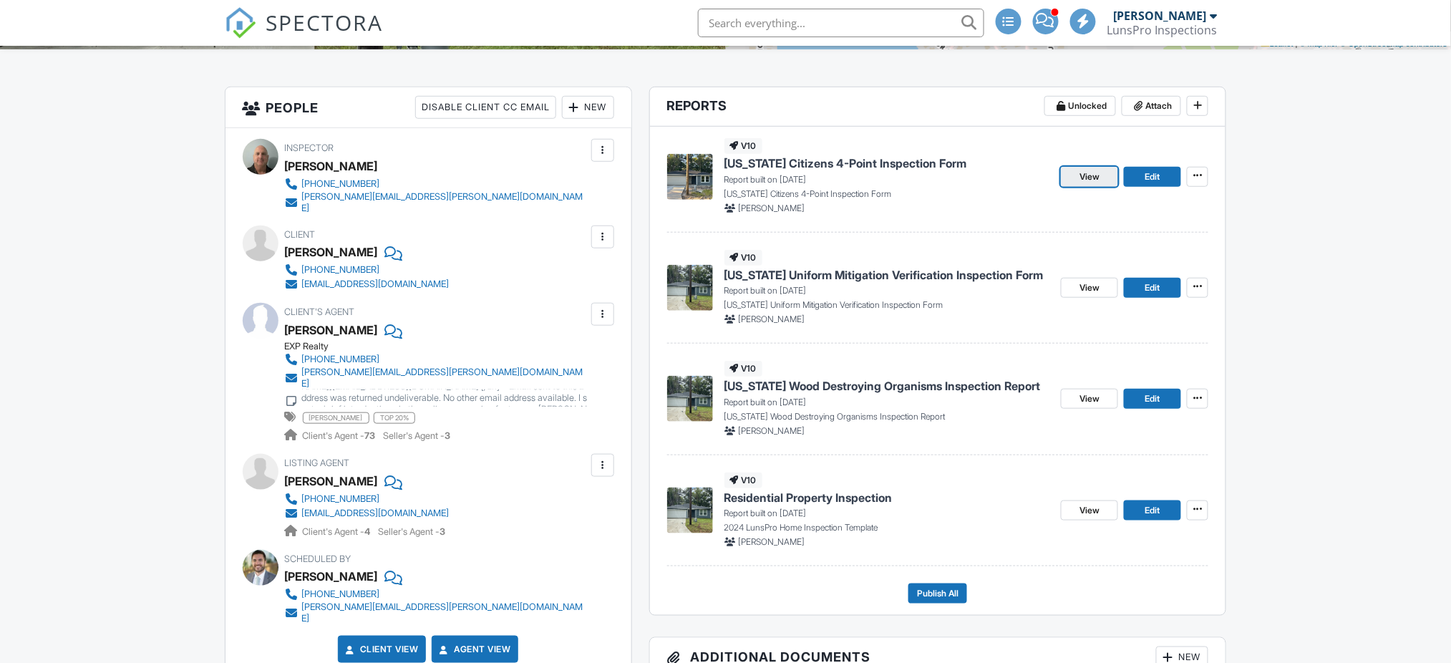
click at [1085, 182] on link "View" at bounding box center [1089, 177] width 57 height 20
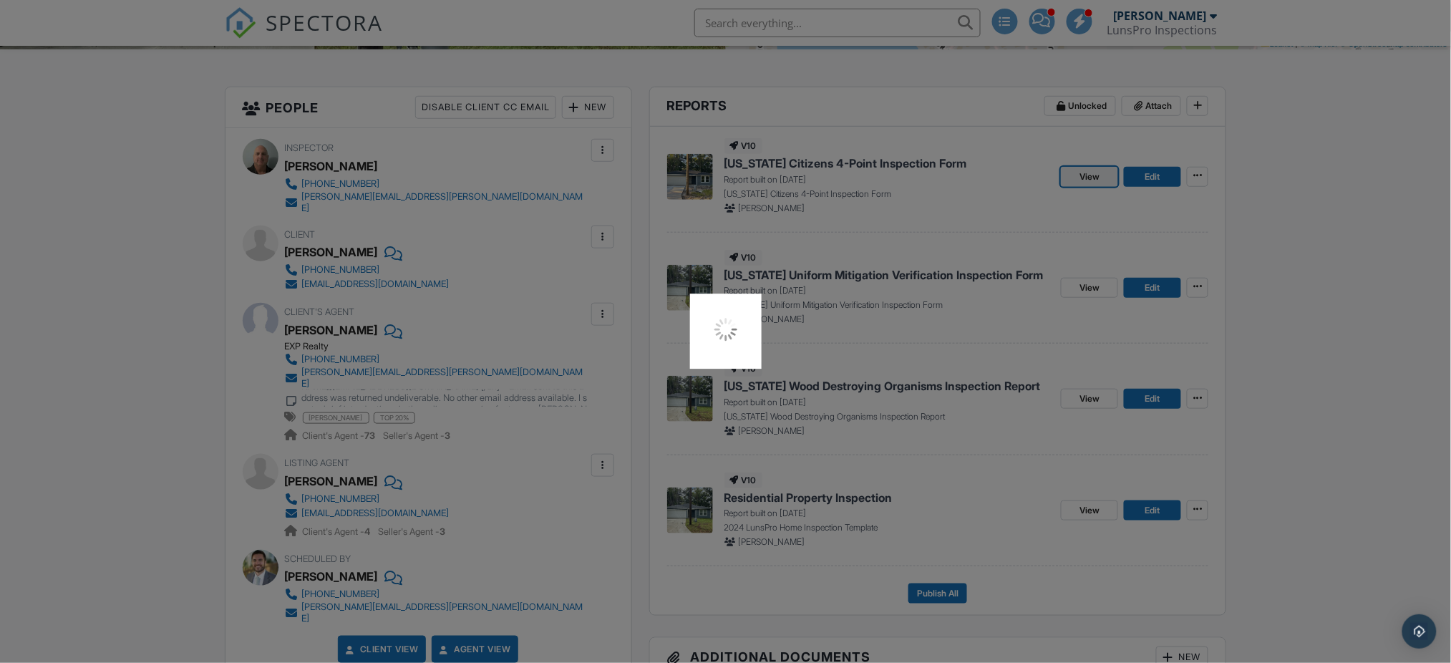
scroll to position [0, 0]
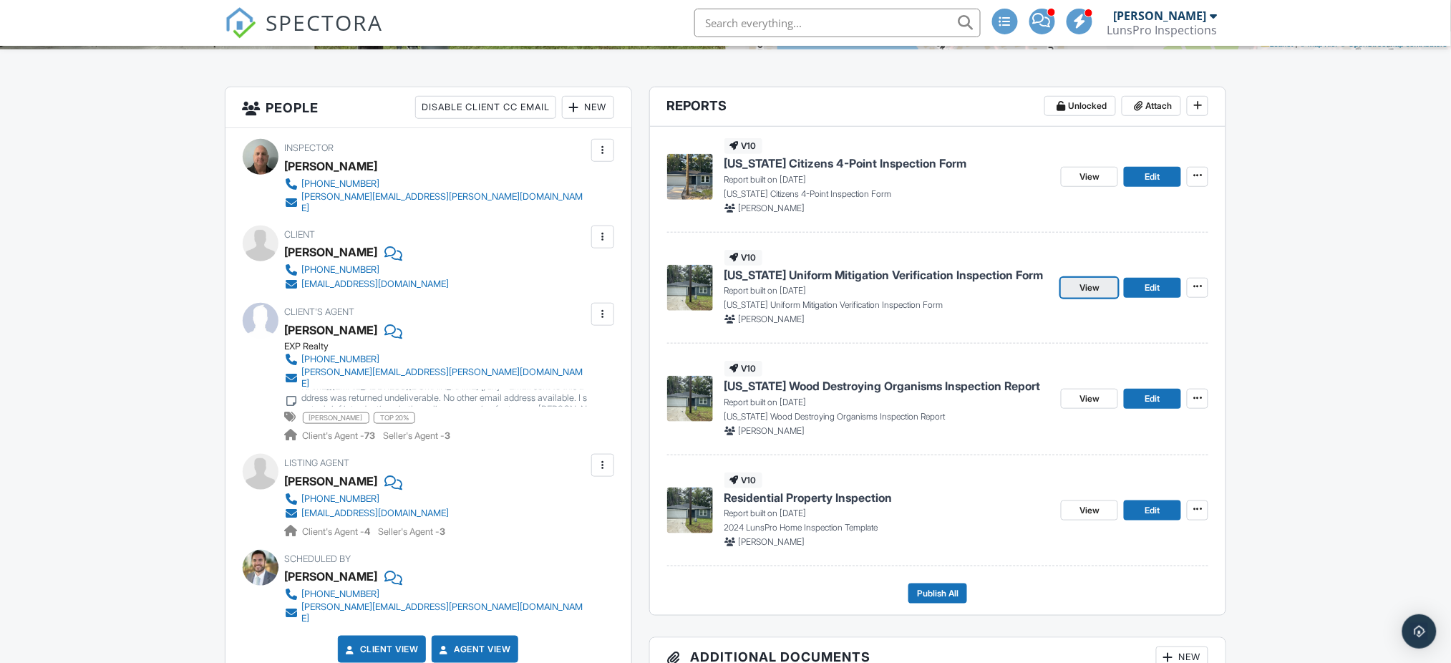
click at [1086, 295] on span "View" at bounding box center [1089, 288] width 20 height 14
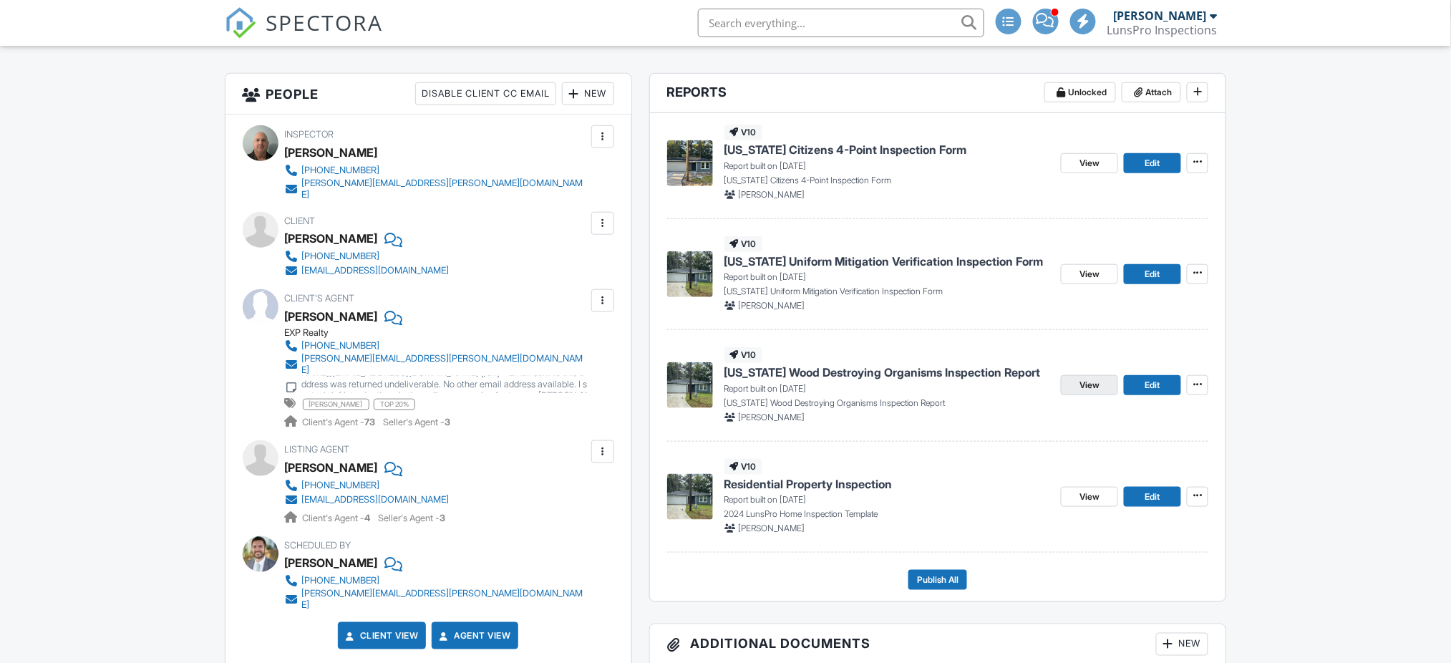
scroll to position [333, 0]
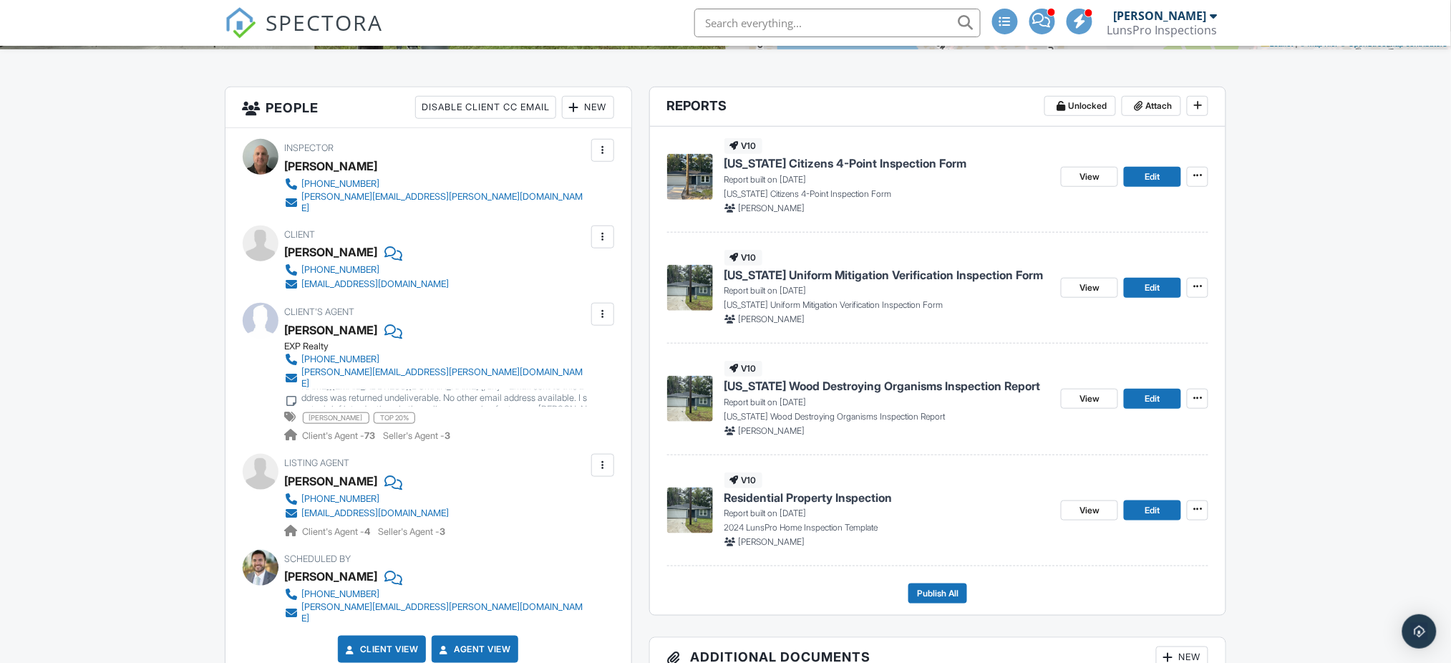
click at [1103, 396] on div "View Edit" at bounding box center [1134, 399] width 147 height 76
click at [1104, 409] on link "View" at bounding box center [1089, 399] width 57 height 20
click at [1096, 515] on link "View" at bounding box center [1089, 510] width 57 height 20
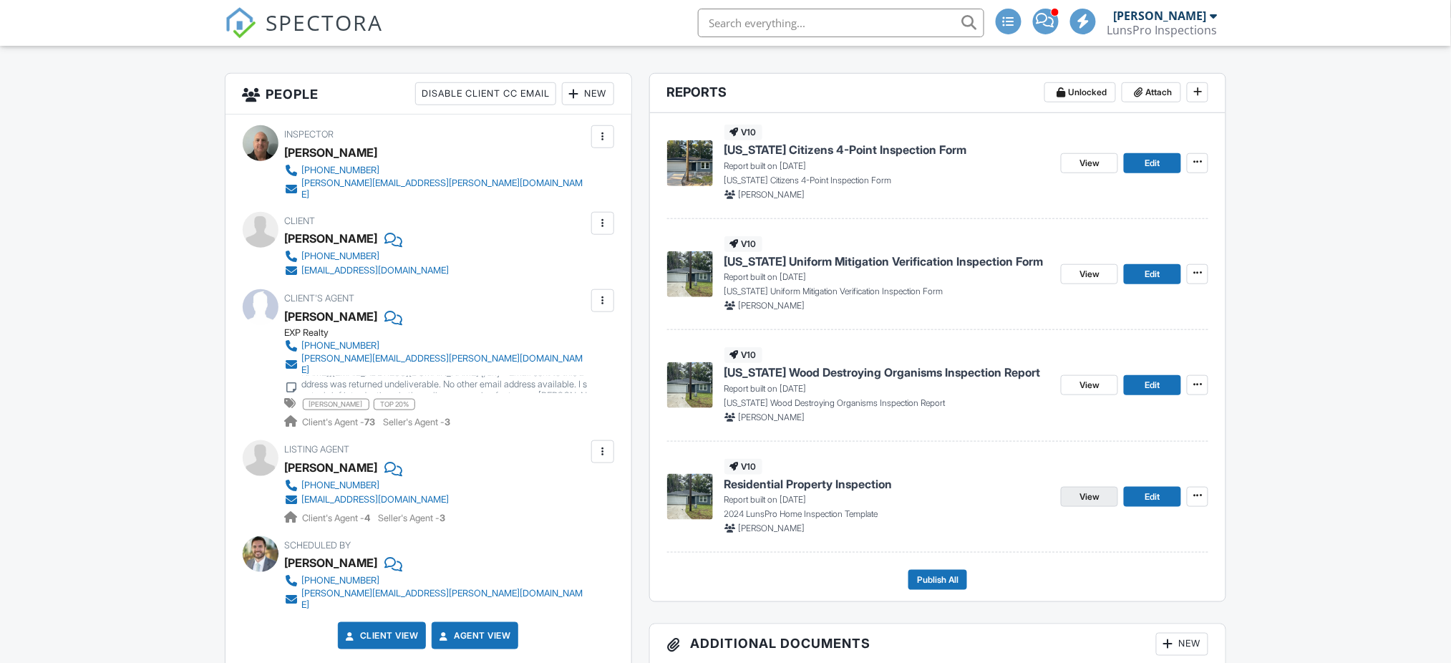
scroll to position [333, 0]
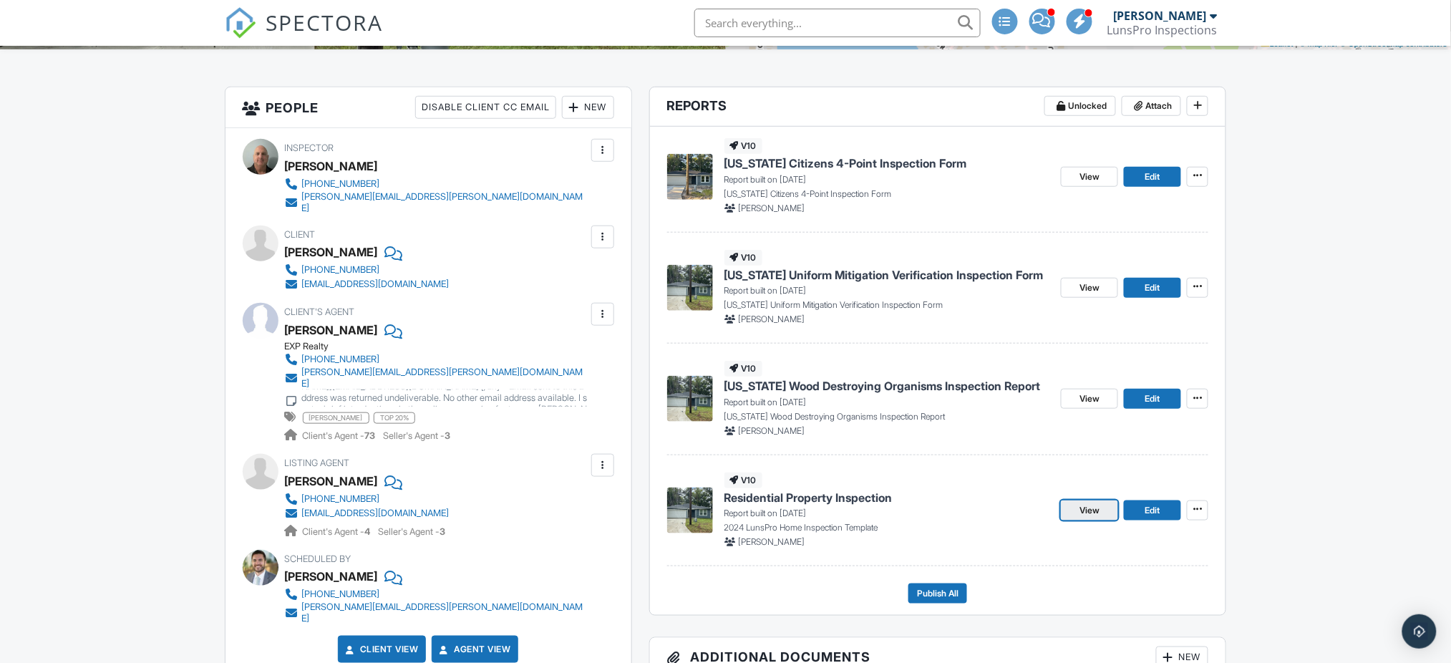
click at [1097, 518] on span "View" at bounding box center [1089, 510] width 20 height 14
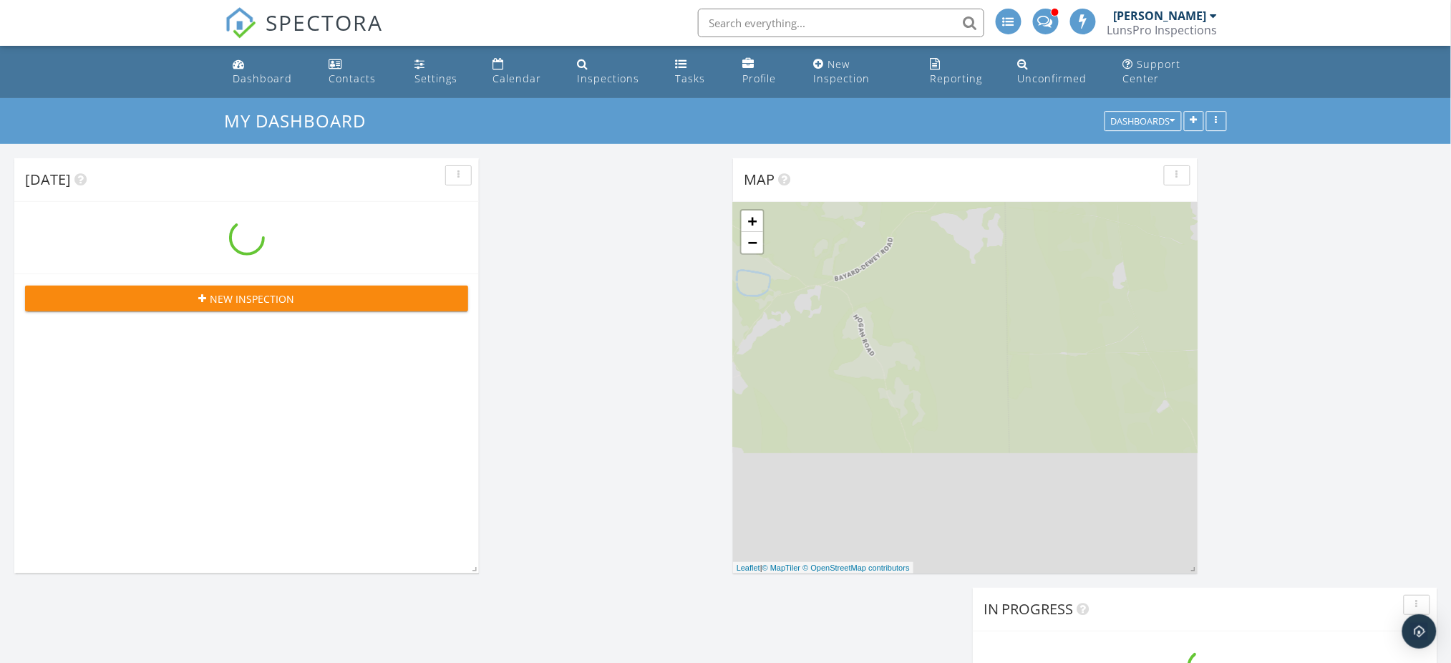
scroll to position [1940, 1481]
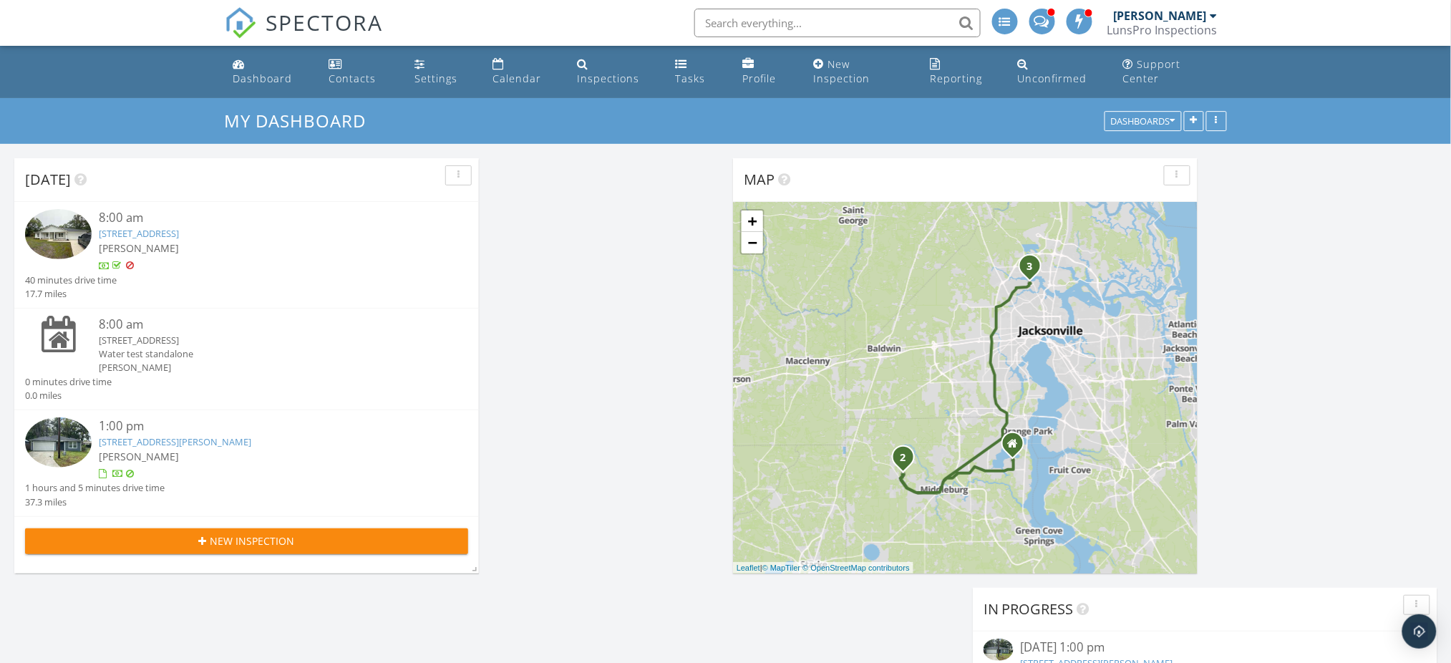
click at [204, 437] on link "[STREET_ADDRESS][PERSON_NAME]" at bounding box center [175, 441] width 152 height 13
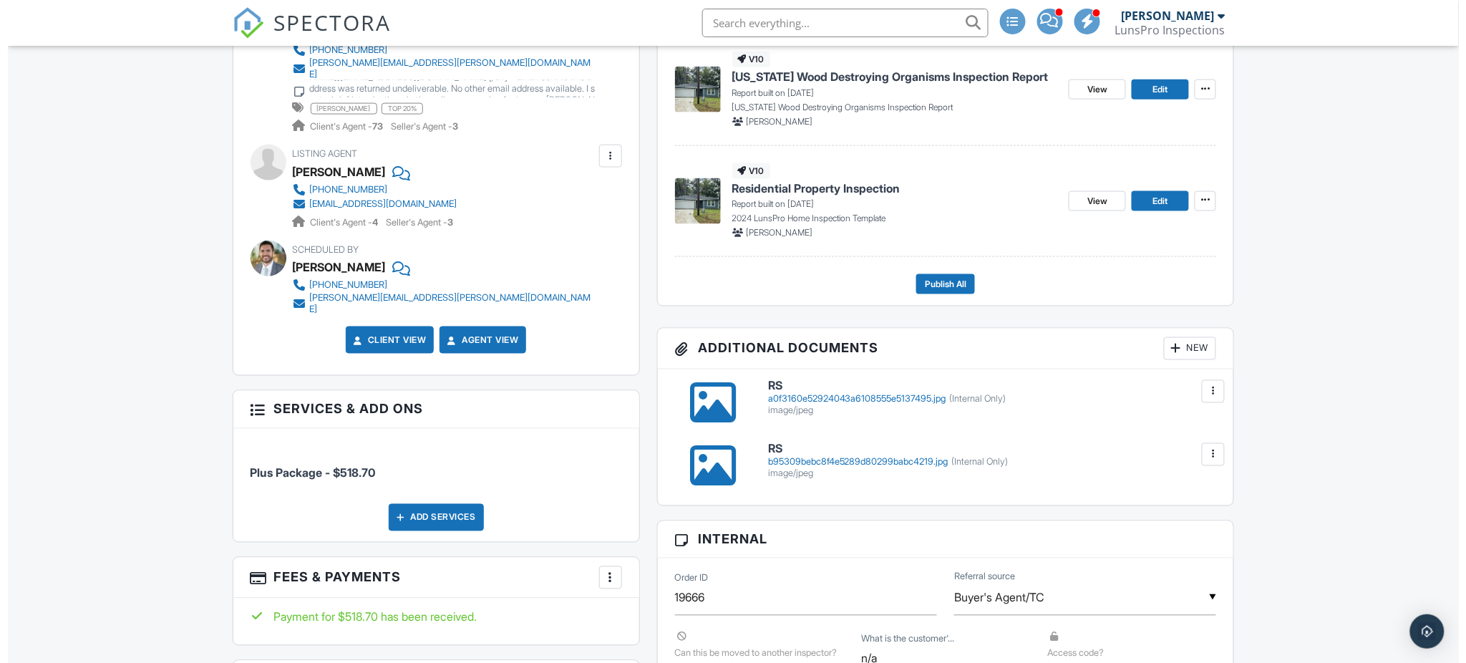
scroll to position [664, 0]
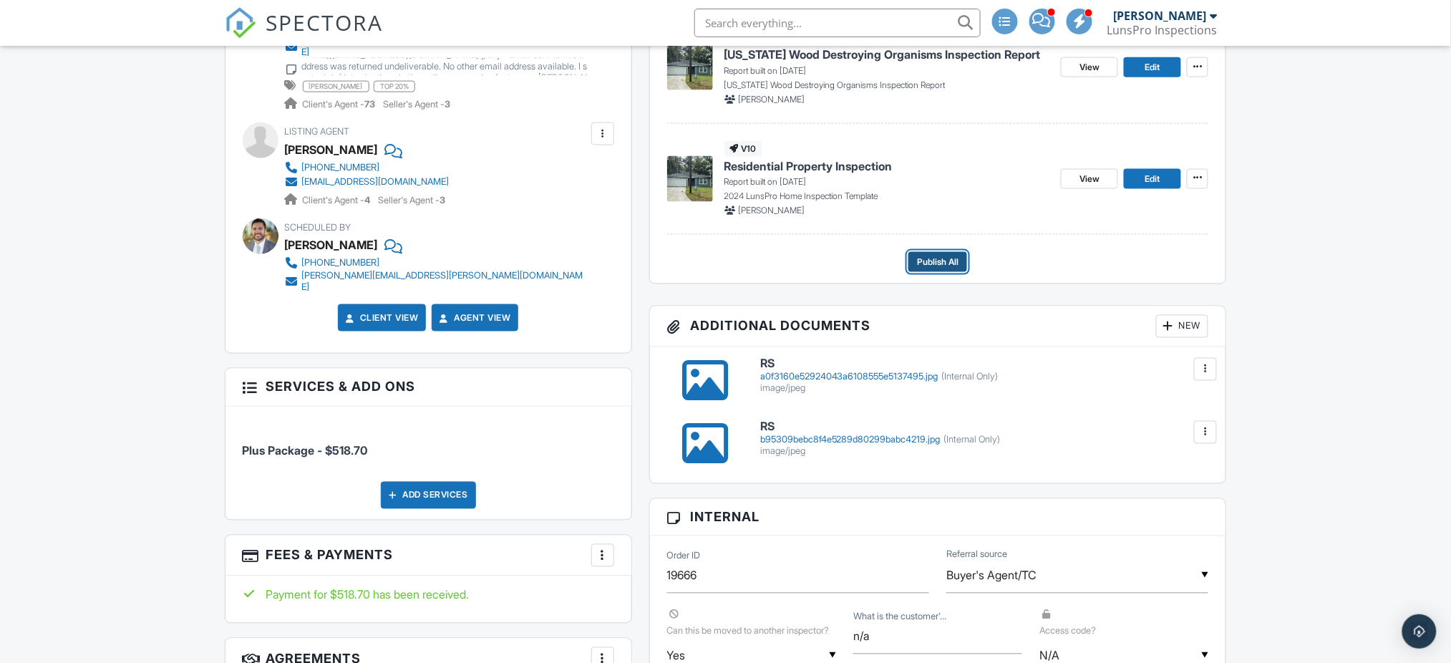
click at [943, 269] on span "Publish All" at bounding box center [938, 262] width 42 height 14
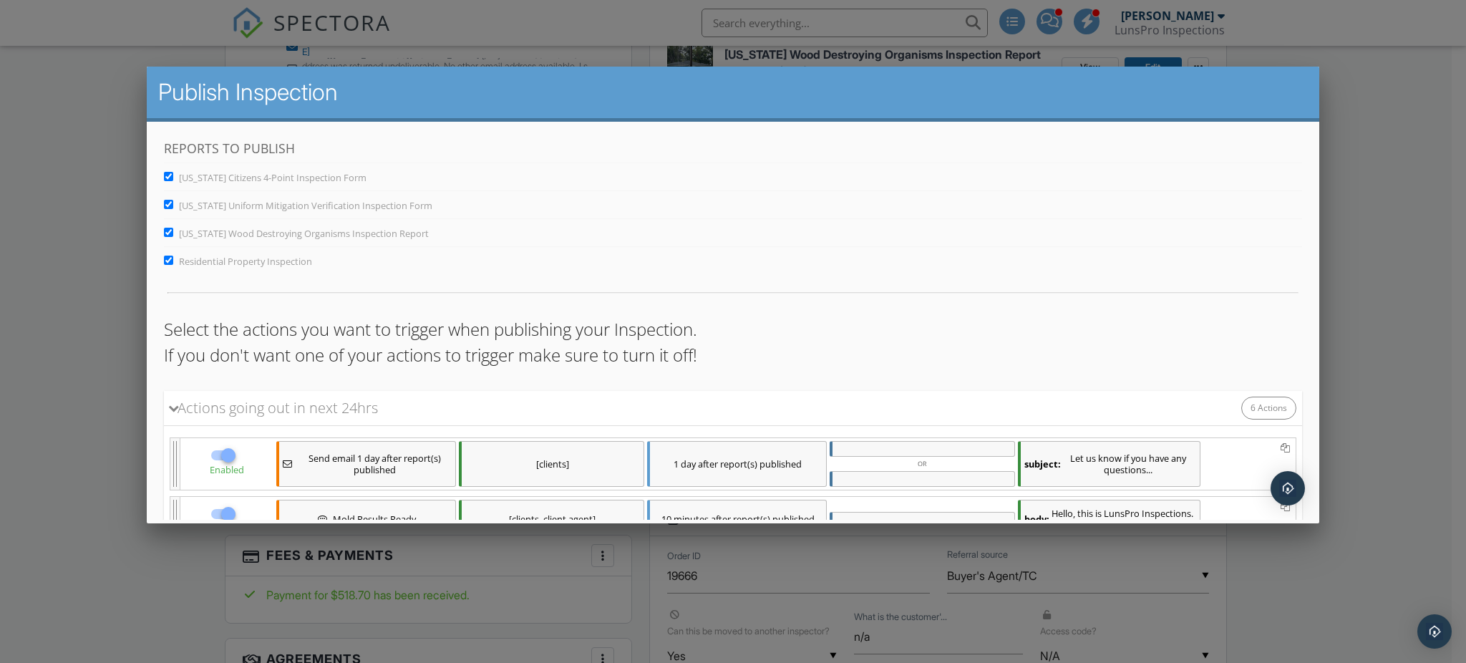
scroll to position [371, 0]
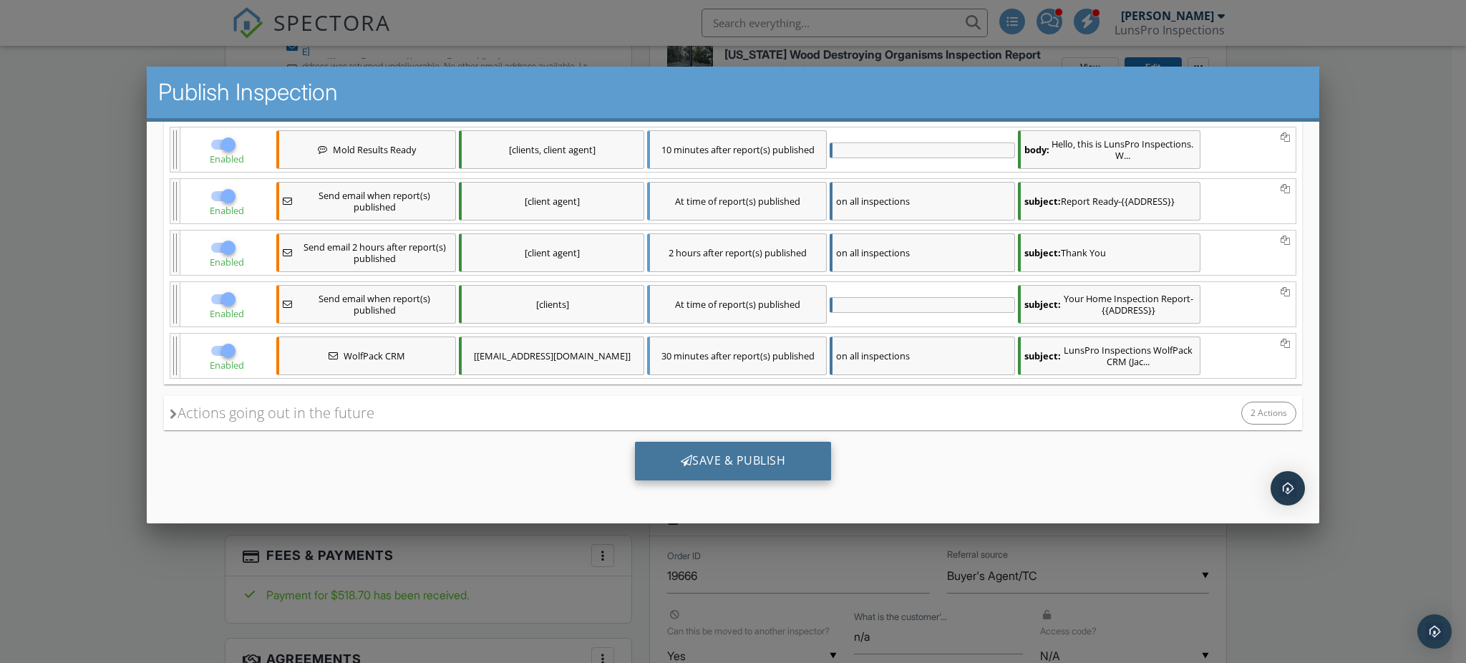
click at [760, 454] on div "Save & Publish" at bounding box center [732, 460] width 197 height 39
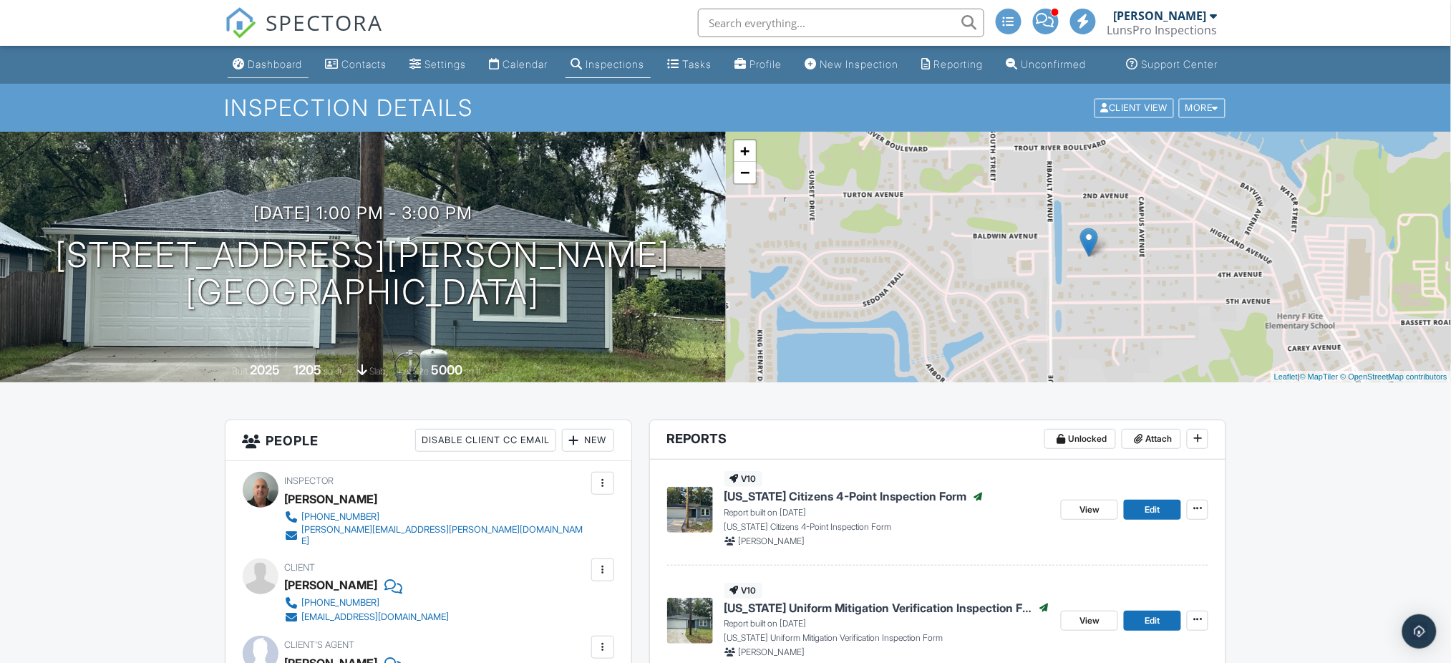
click at [267, 78] on link "Dashboard" at bounding box center [268, 65] width 81 height 26
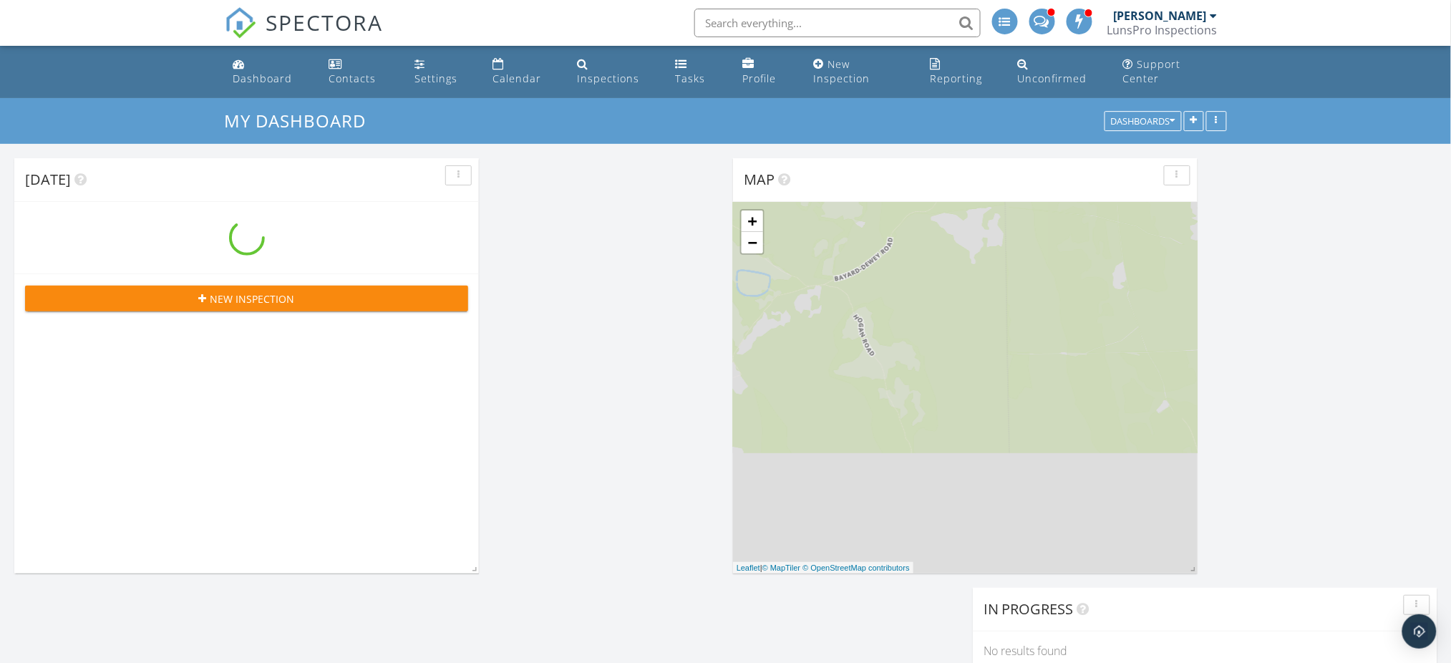
scroll to position [1940, 1481]
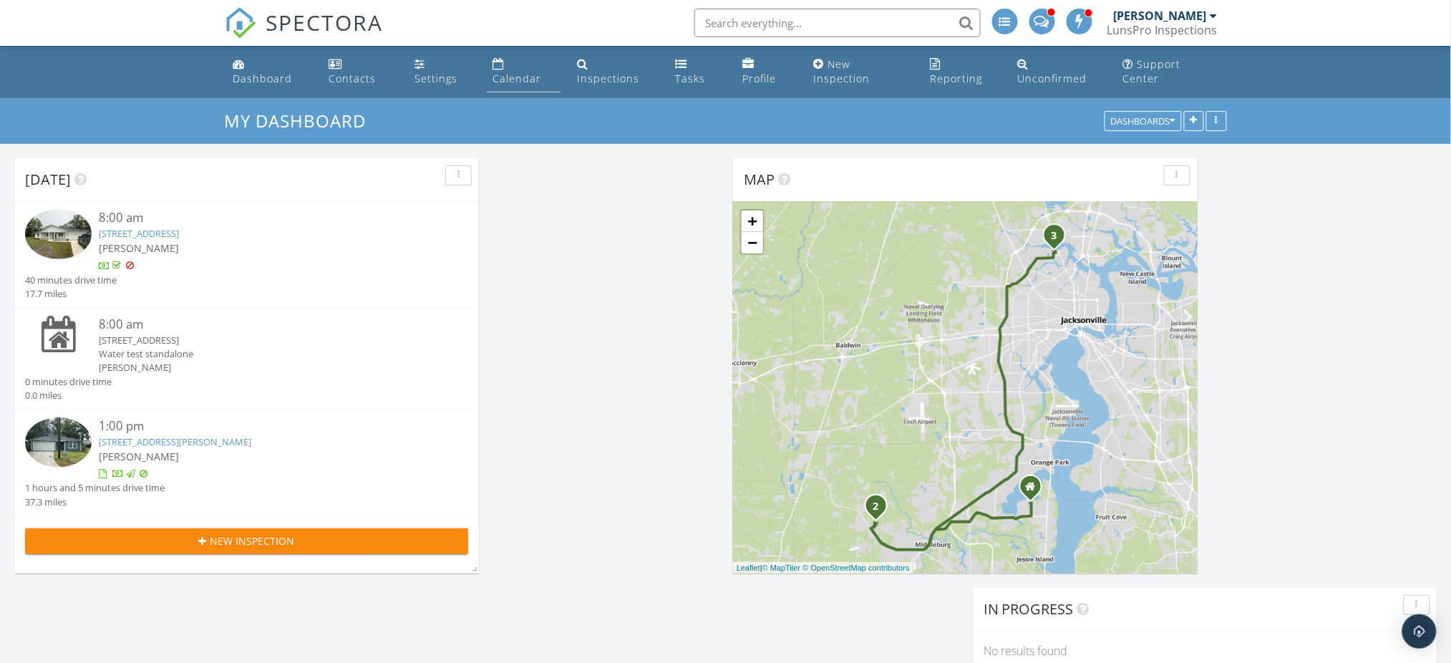
click at [532, 75] on div "Calendar" at bounding box center [516, 79] width 49 height 14
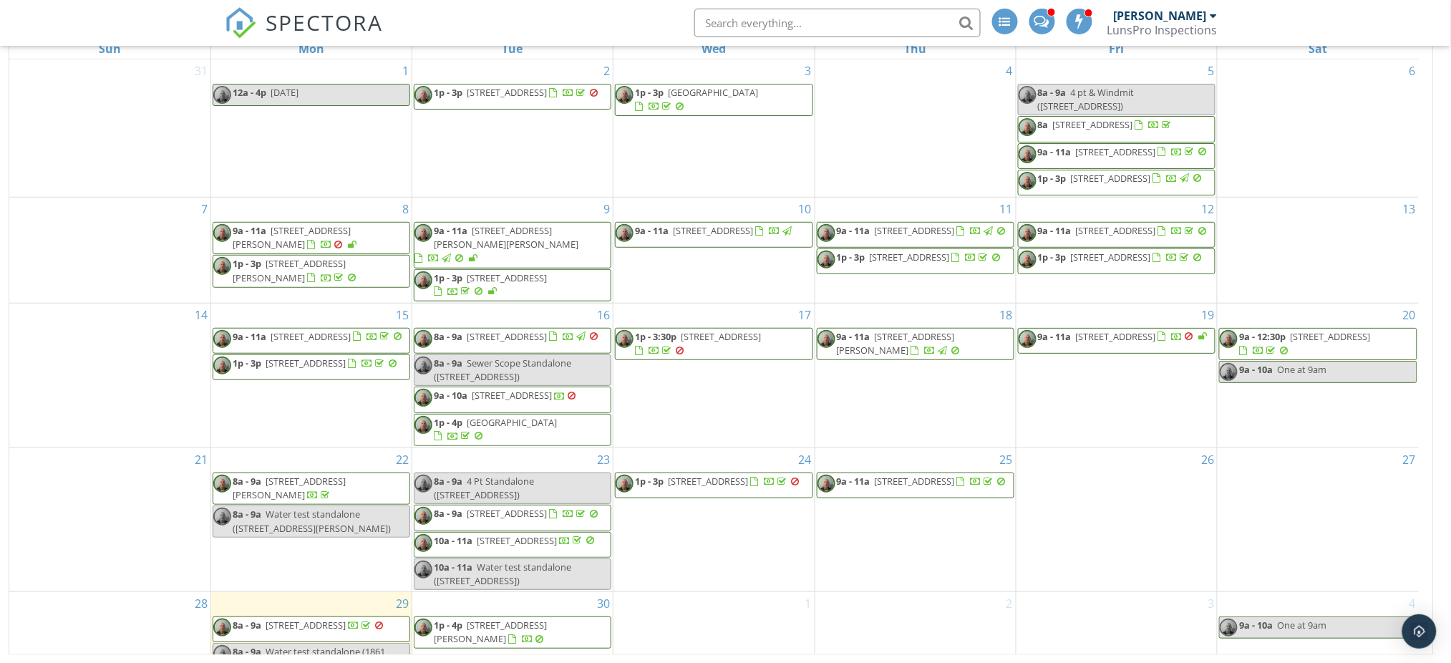
scroll to position [94, 0]
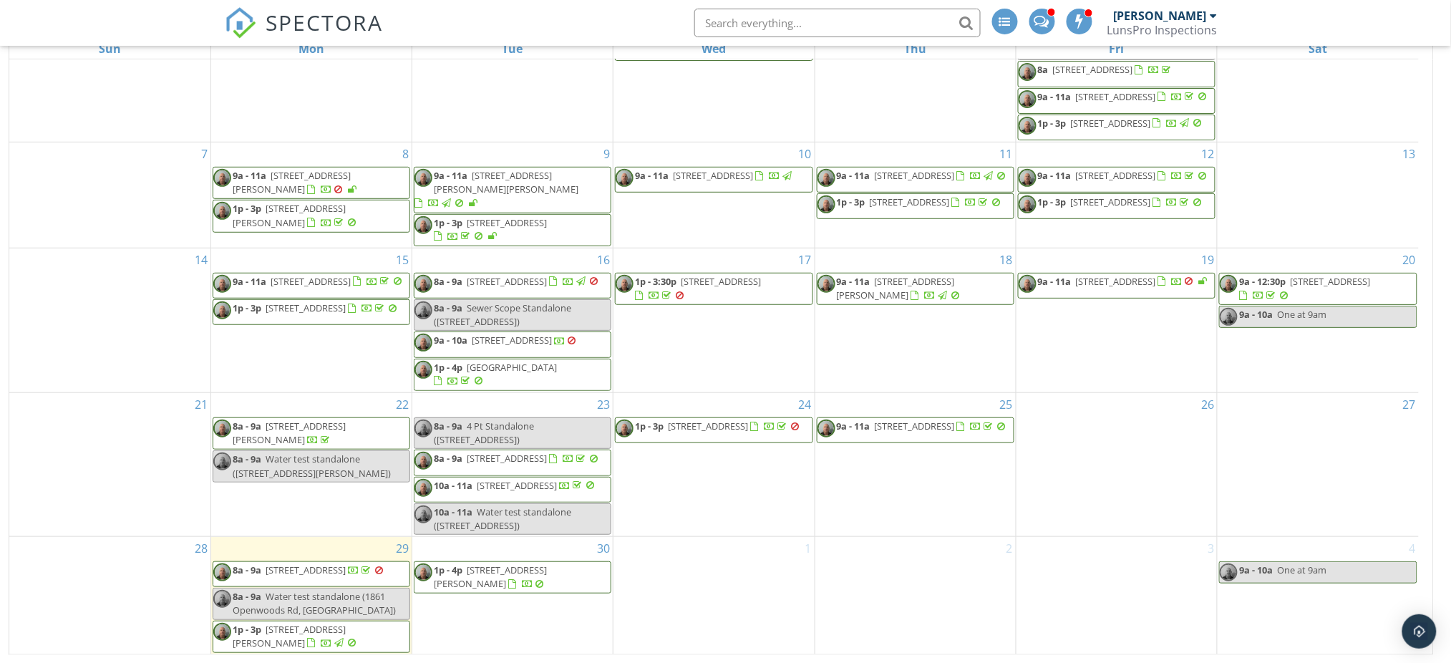
click at [545, 568] on span "[STREET_ADDRESS][PERSON_NAME]" at bounding box center [490, 576] width 113 height 26
